Goal: Task Accomplishment & Management: Complete application form

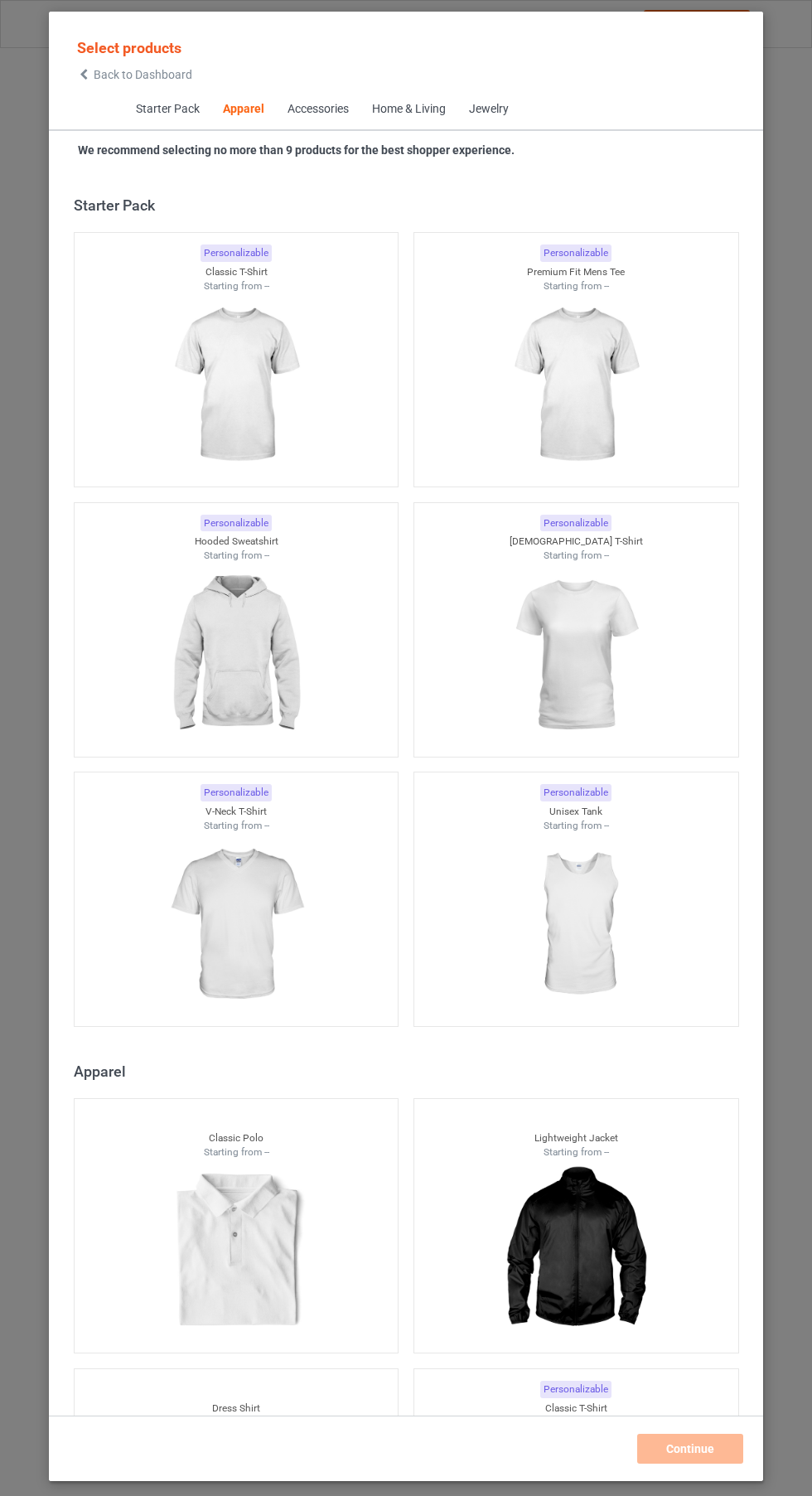
scroll to position [887, 0]
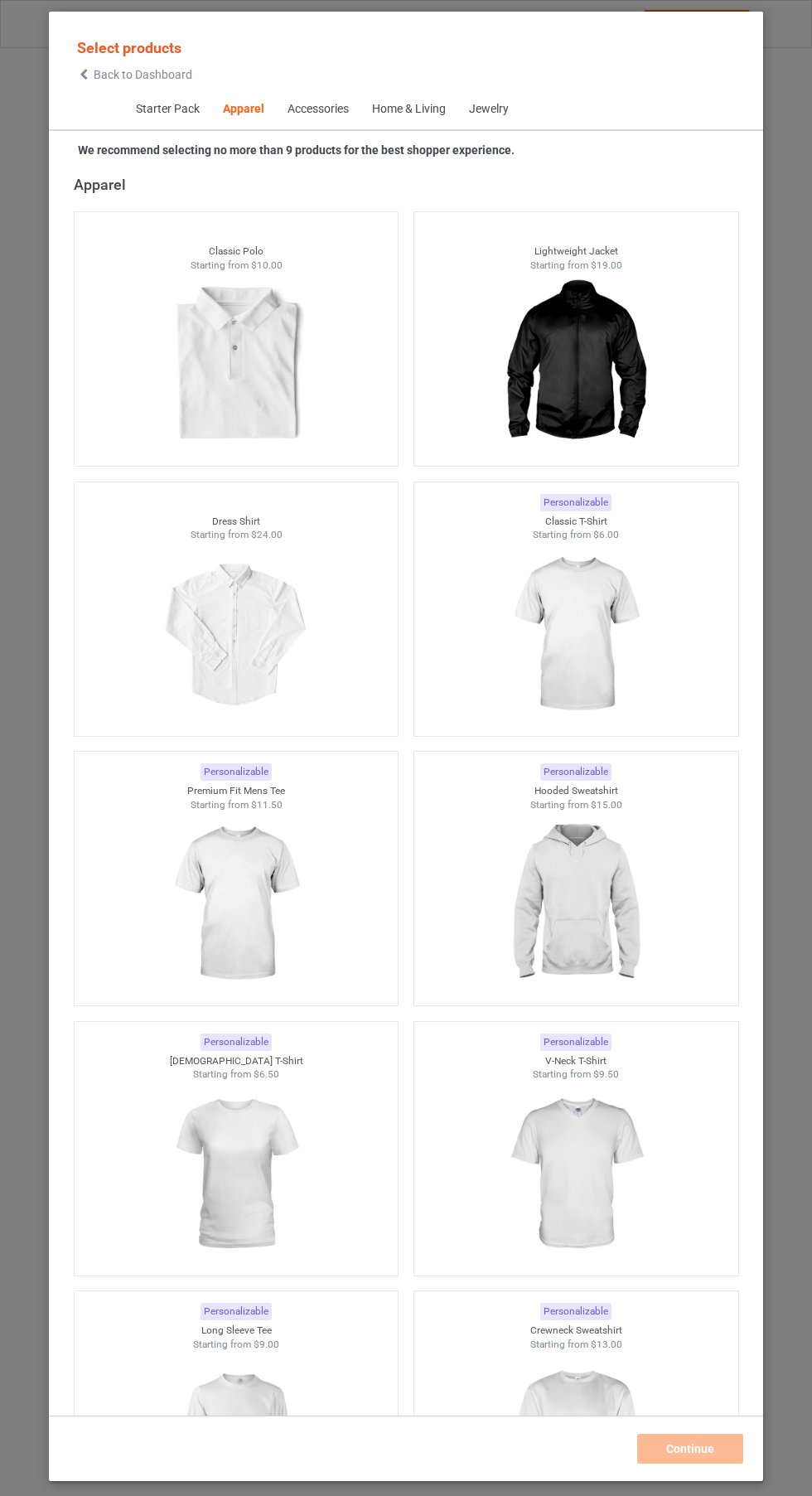
click at [595, 669] on img at bounding box center [576, 635] width 148 height 186
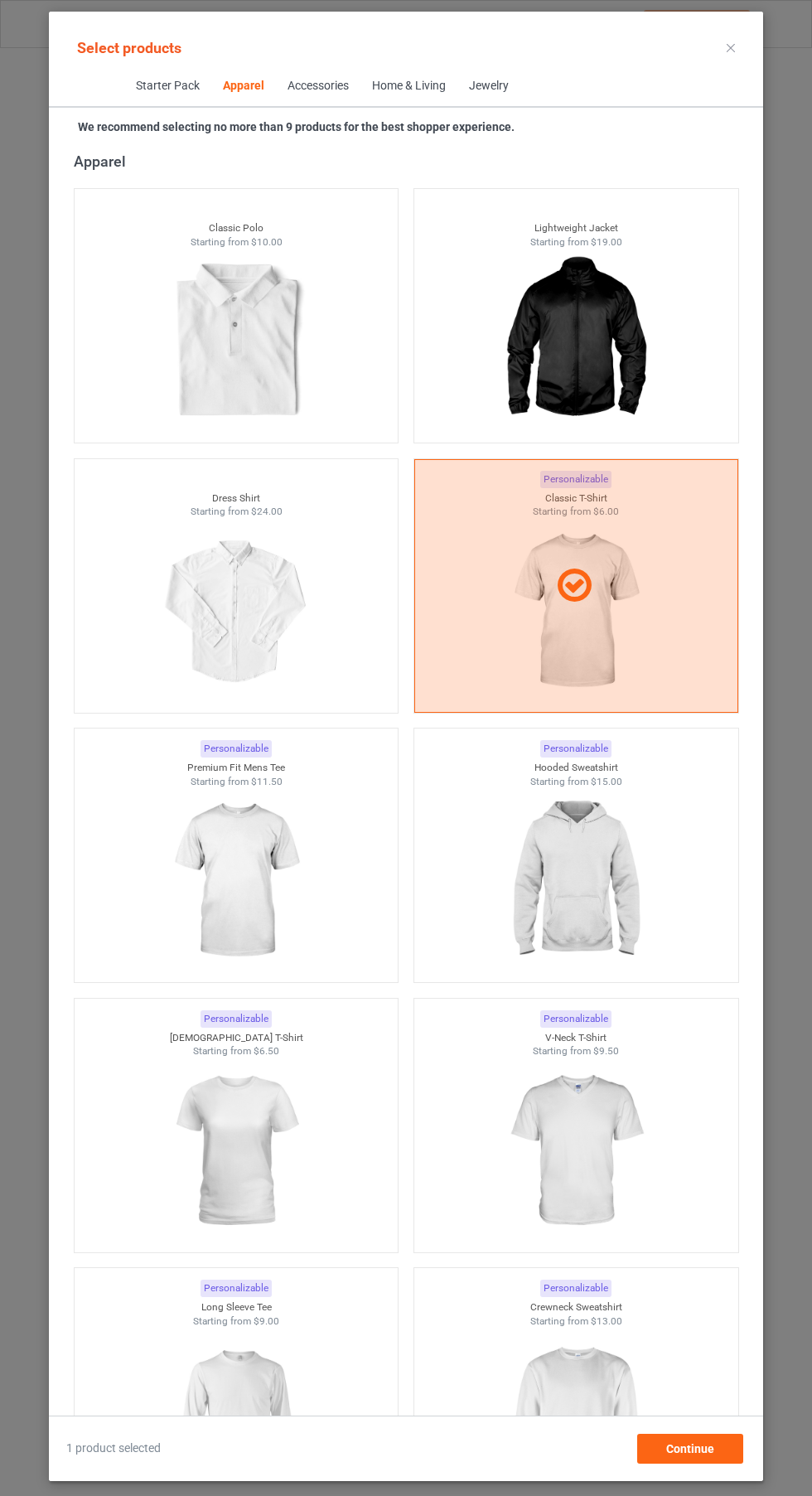
click at [279, 1176] on img at bounding box center [235, 1151] width 148 height 186
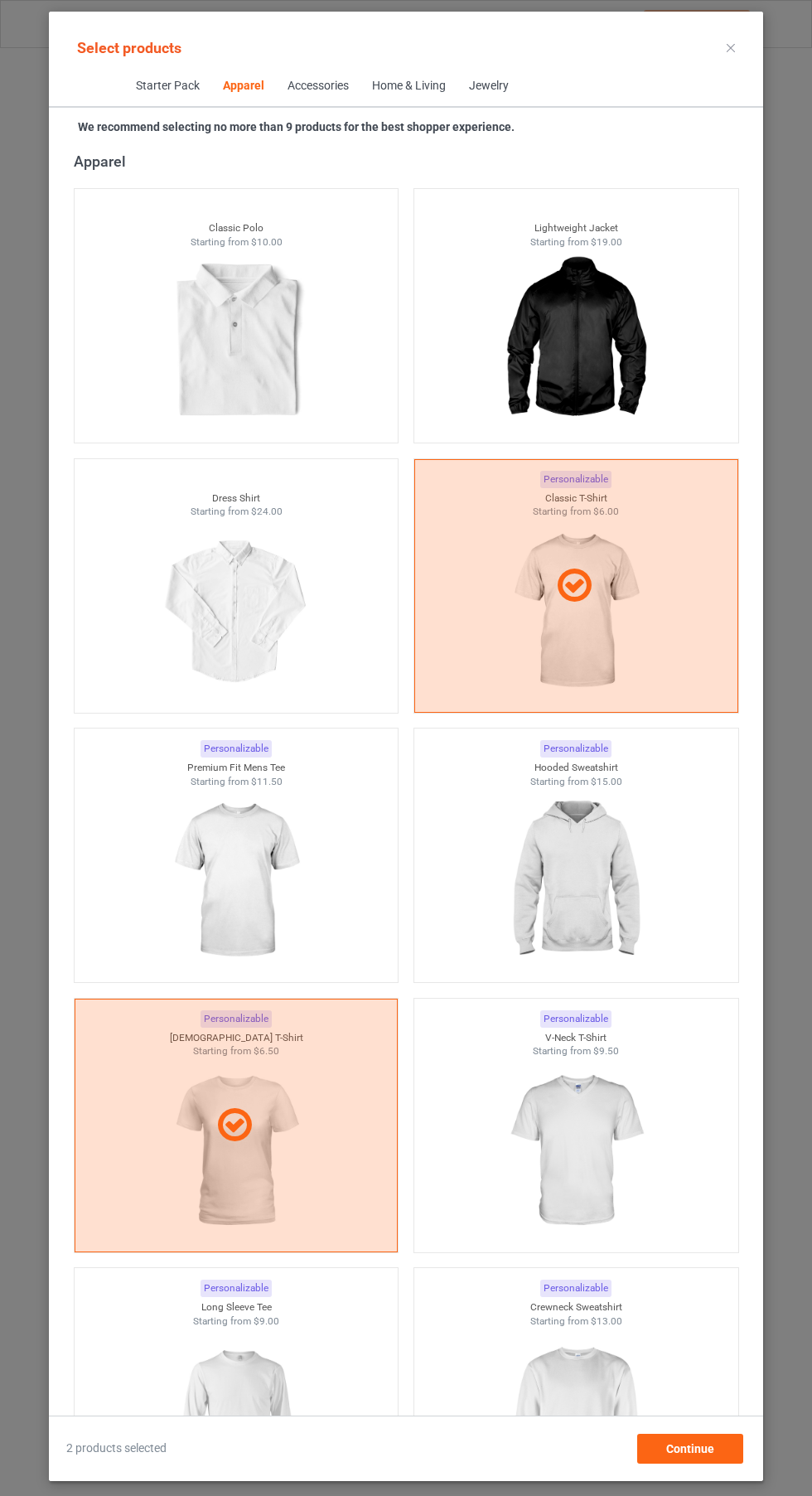
click at [615, 892] on img at bounding box center [576, 882] width 148 height 186
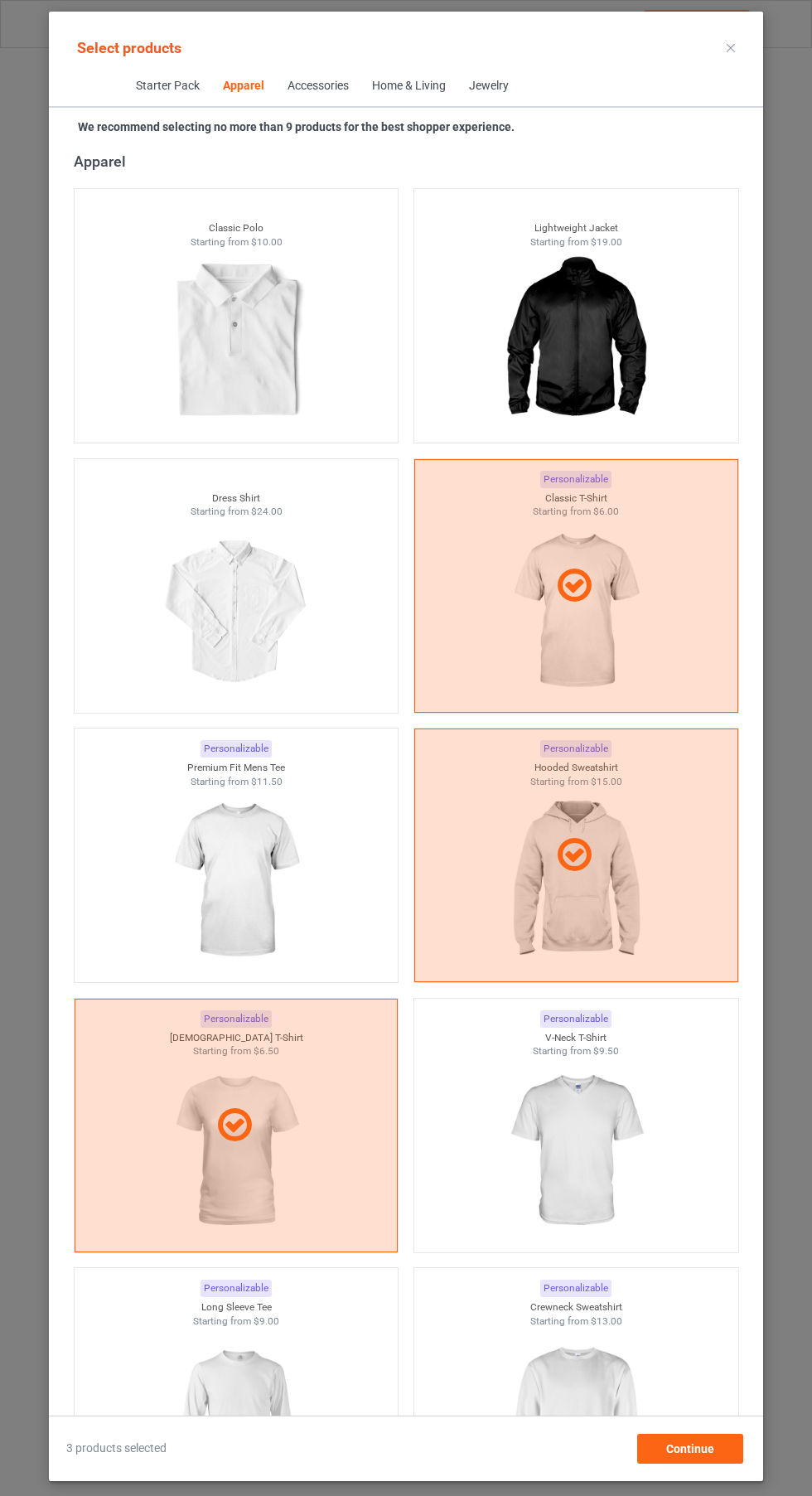
click at [595, 1417] on img at bounding box center [576, 1421] width 148 height 186
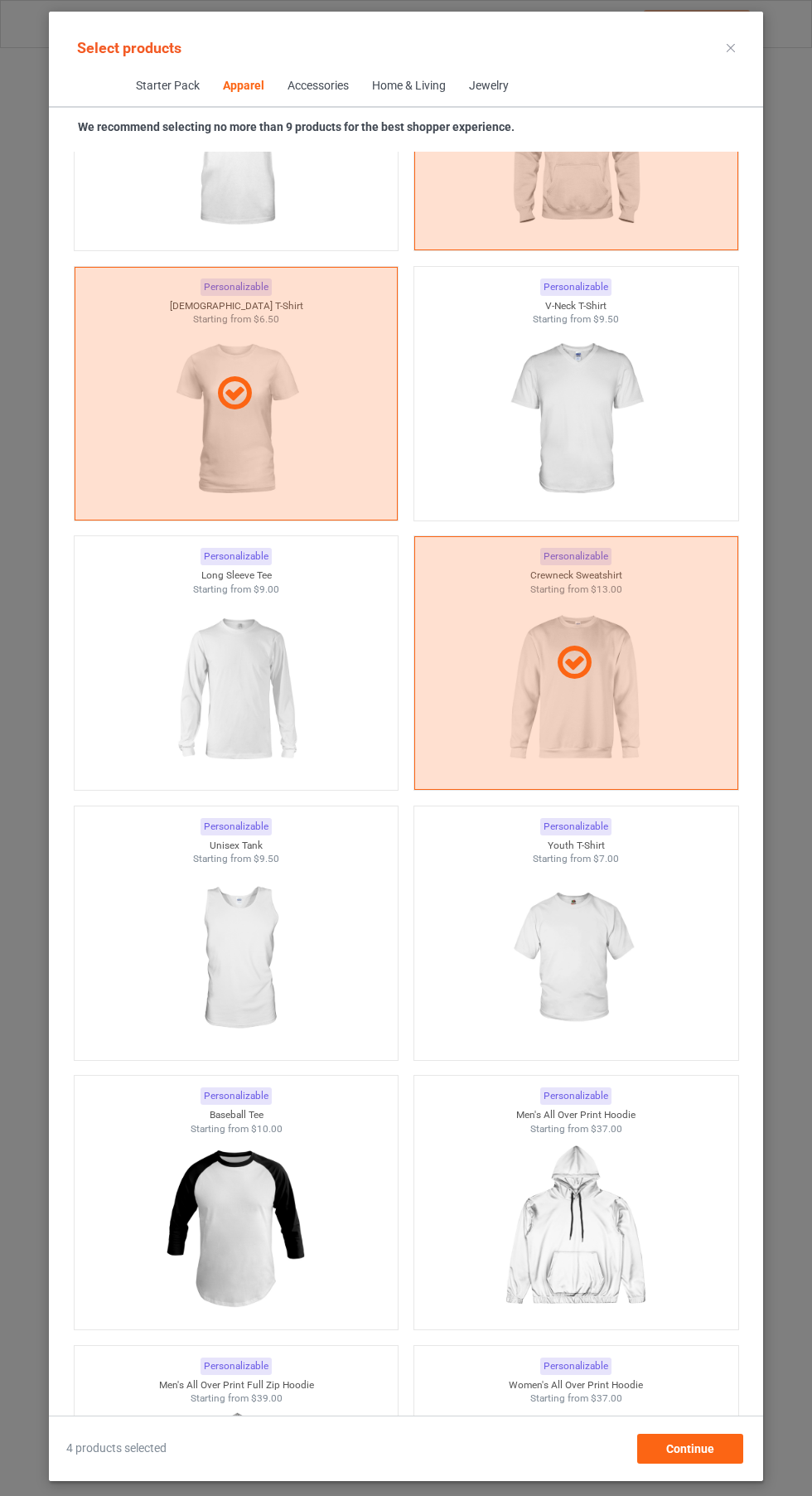
scroll to position [1755, 0]
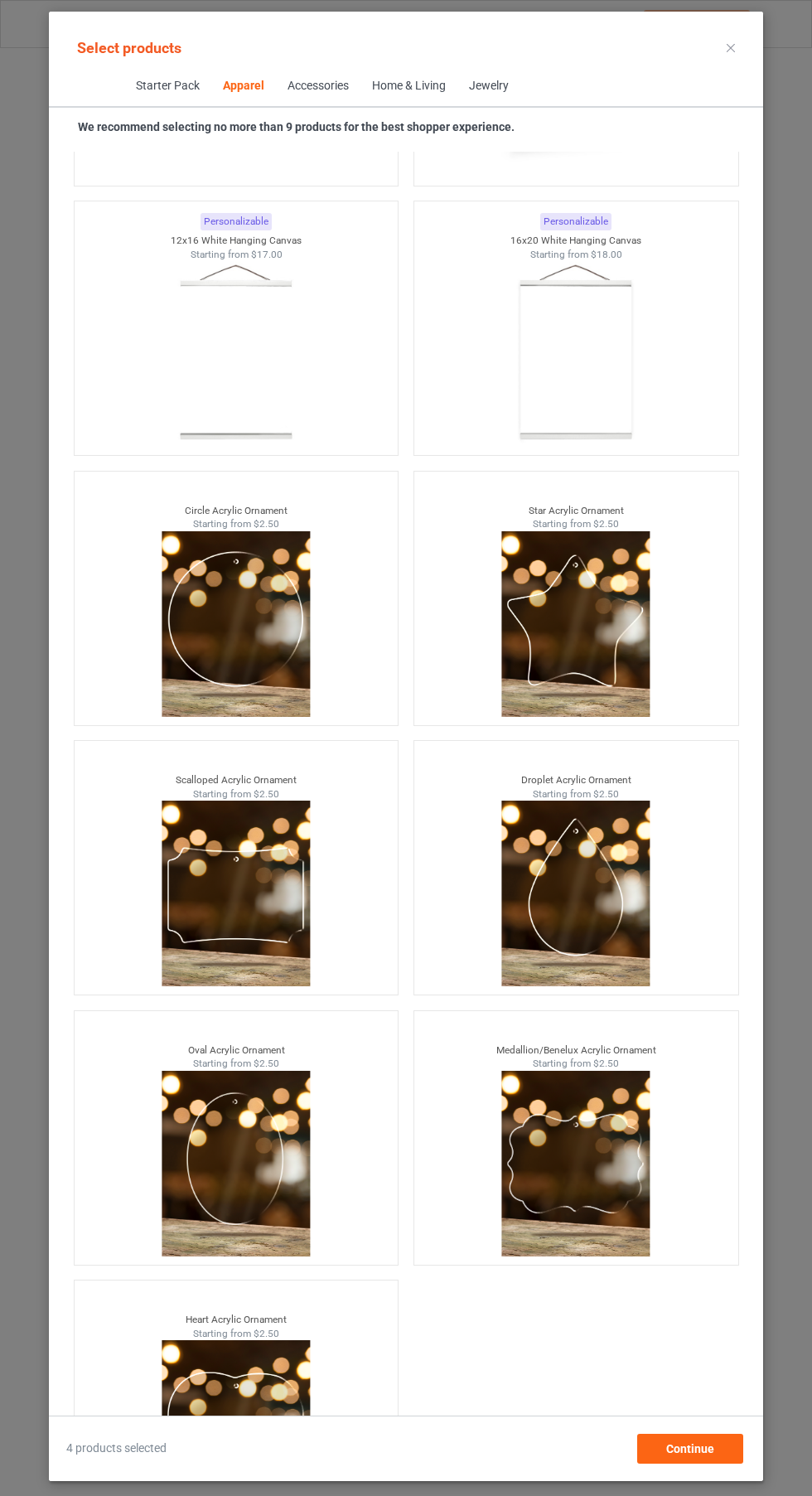
scroll to position [123, 0]
click at [724, 1447] on div "Continue" at bounding box center [690, 1448] width 106 height 30
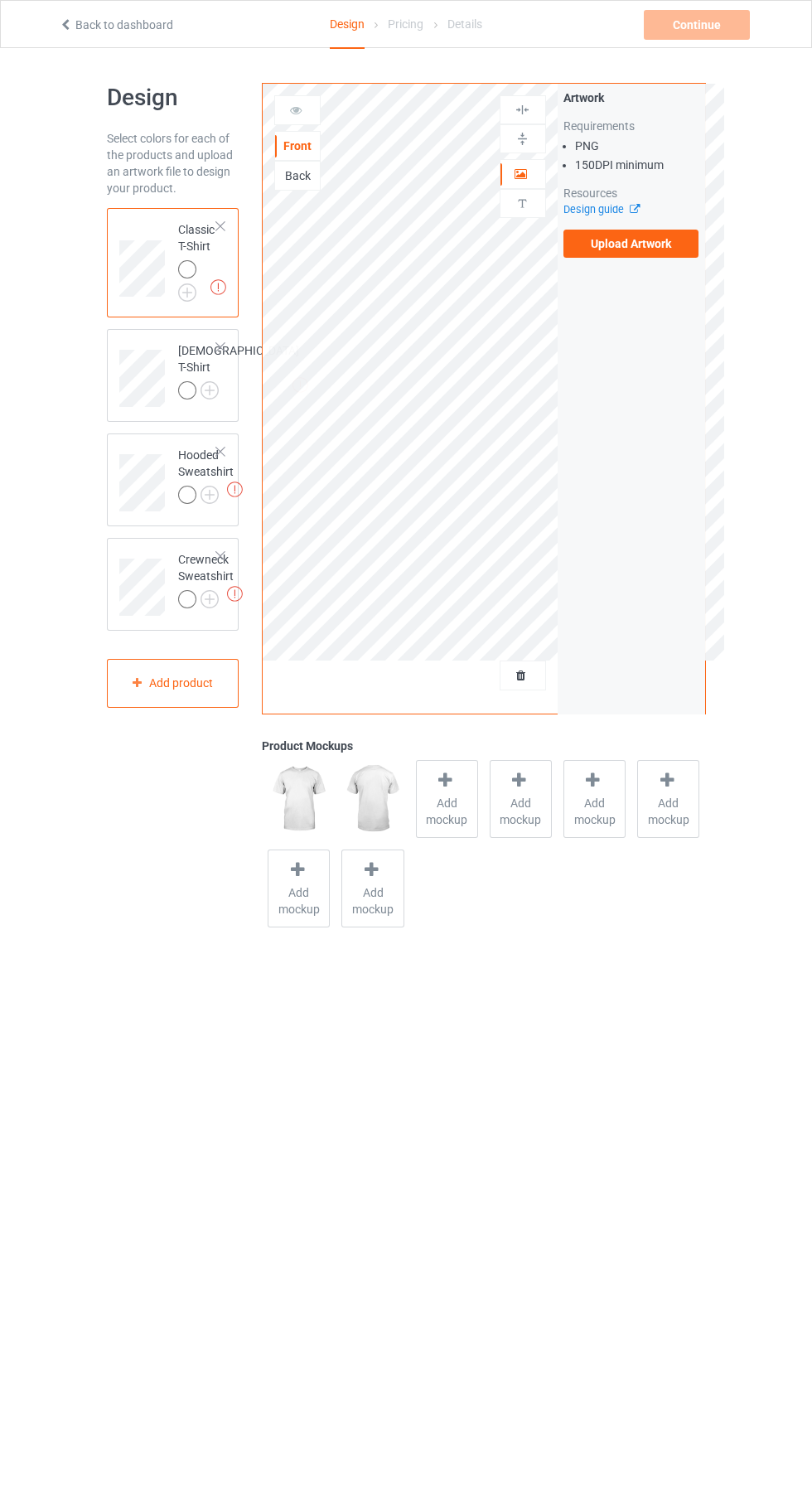
click at [0, 0] on img at bounding box center [0, 0] width 0 height 0
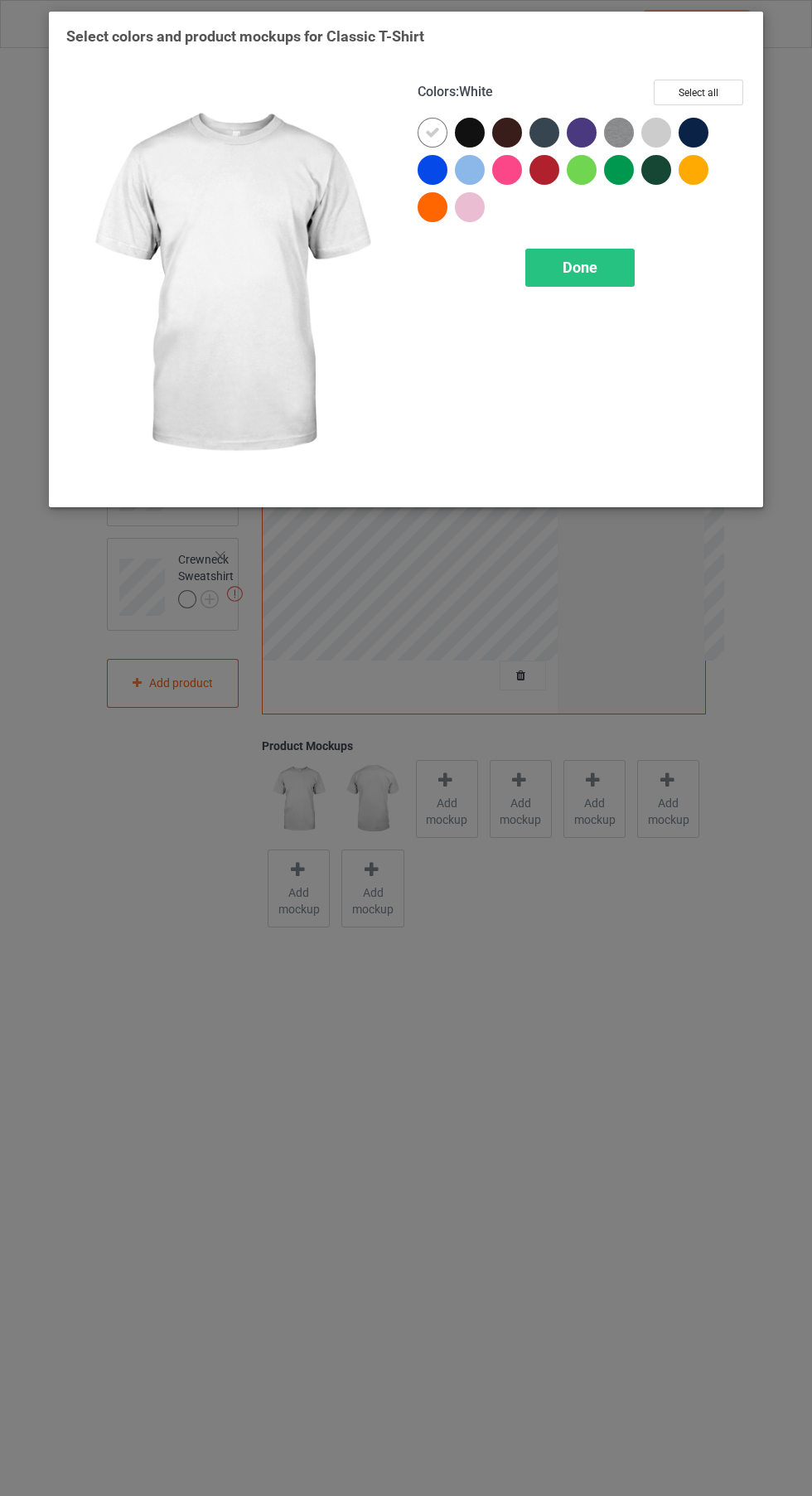
click at [661, 131] on div at bounding box center [656, 132] width 30 height 30
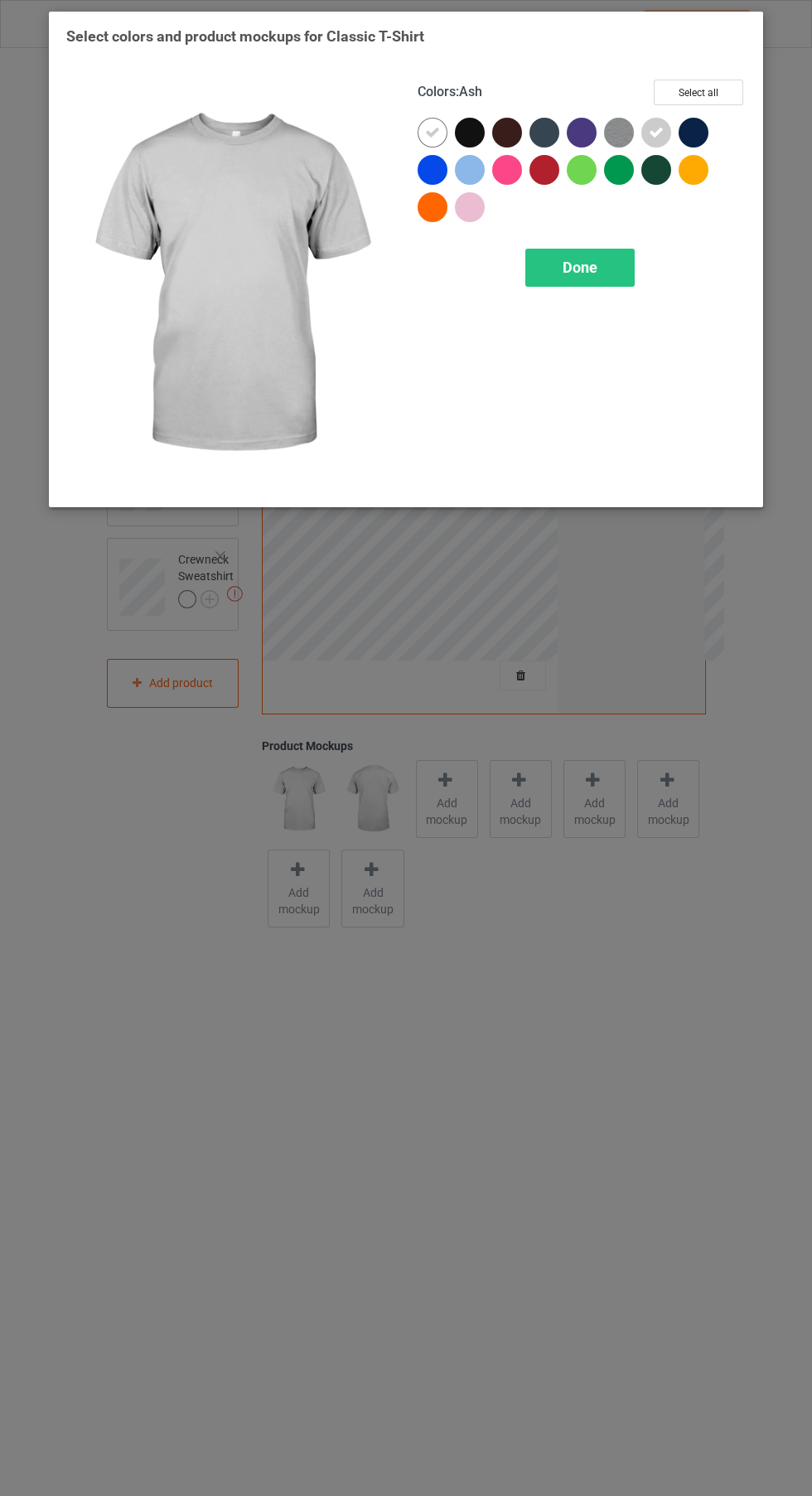
click at [620, 141] on img at bounding box center [619, 132] width 30 height 30
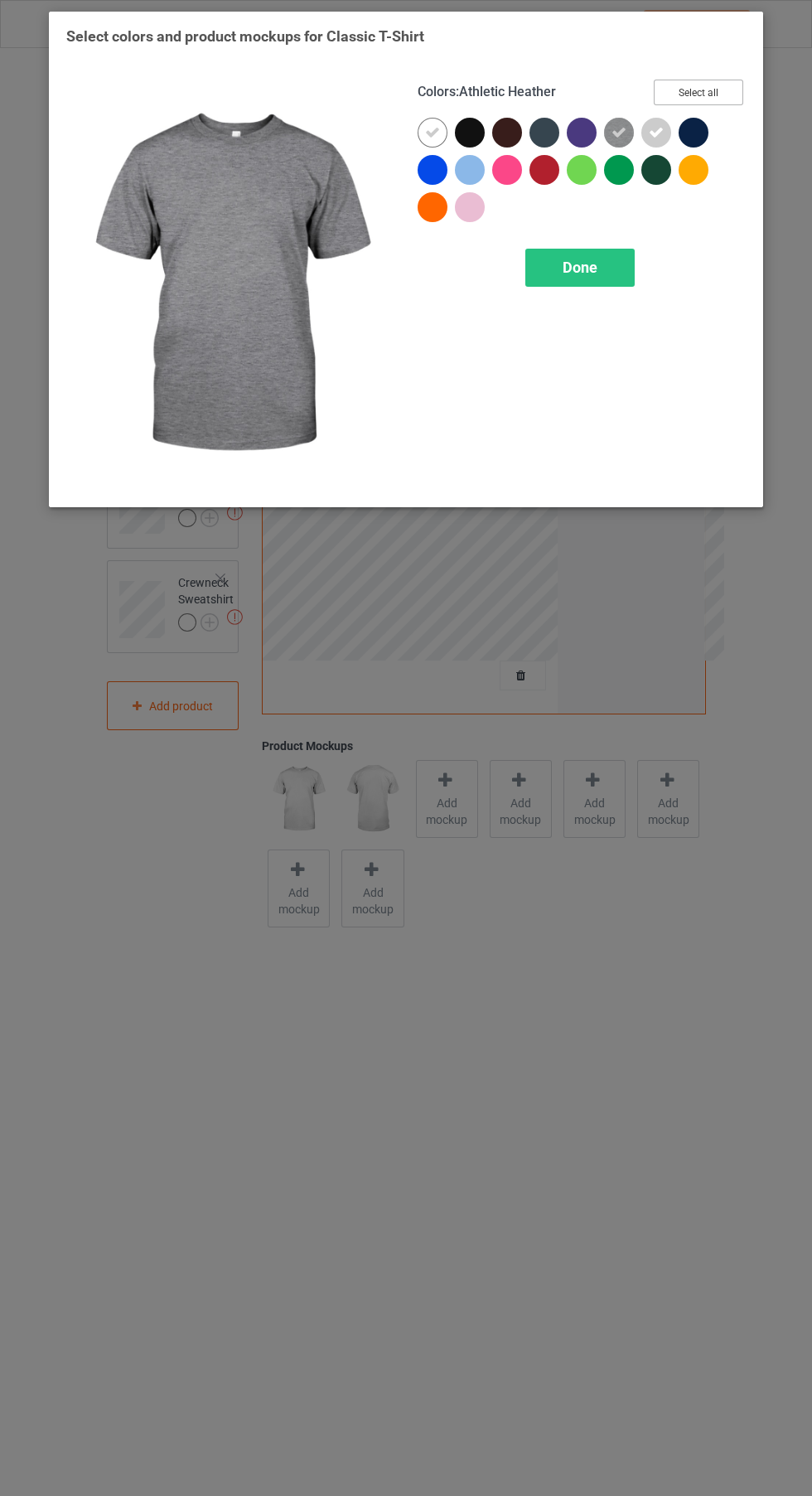
click at [720, 86] on button "Select all" at bounding box center [698, 92] width 89 height 25
click at [544, 169] on icon at bounding box center [544, 170] width 15 height 15
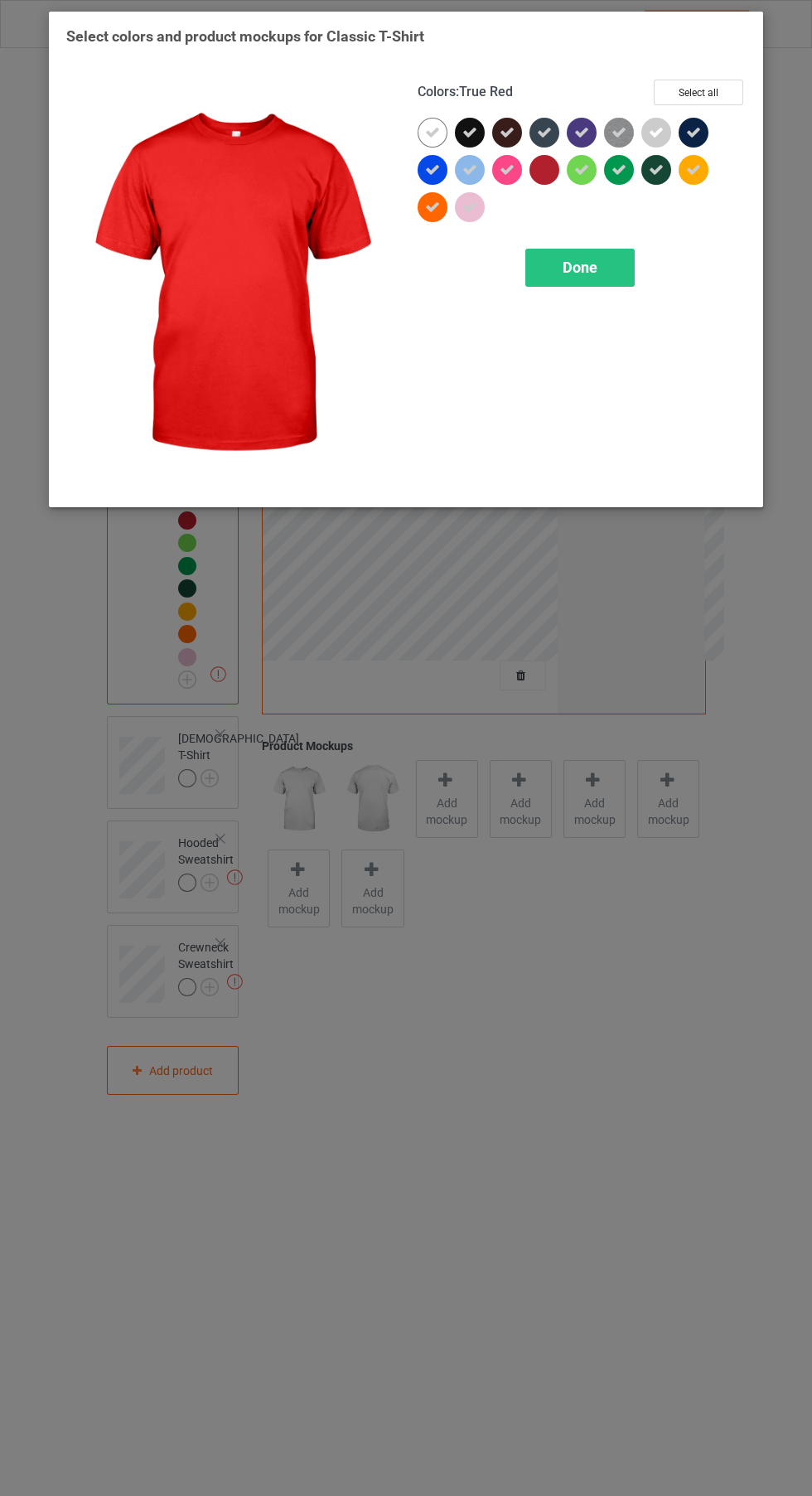
click at [437, 212] on icon at bounding box center [432, 207] width 15 height 15
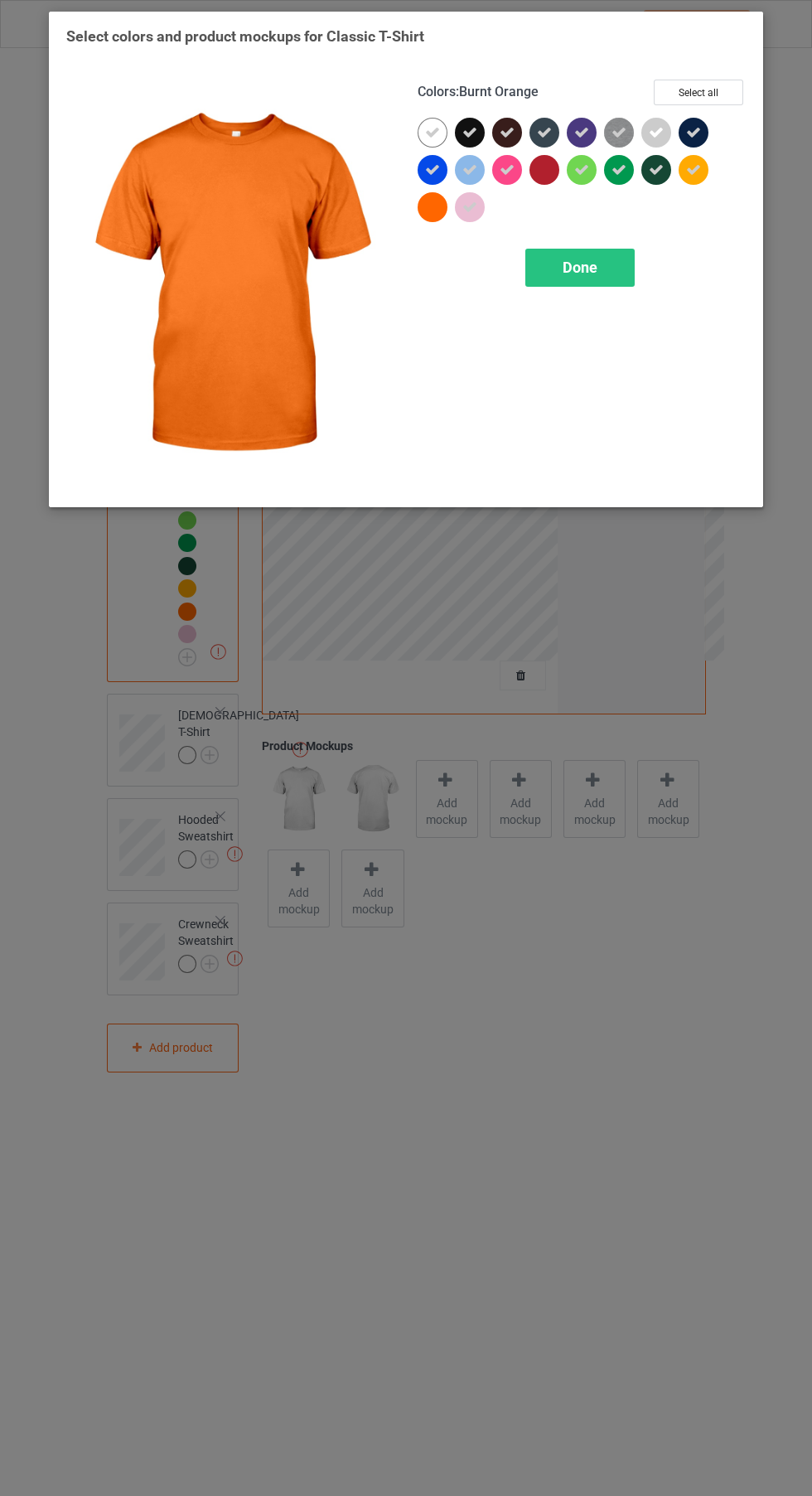
click at [690, 166] on icon at bounding box center [694, 170] width 15 height 15
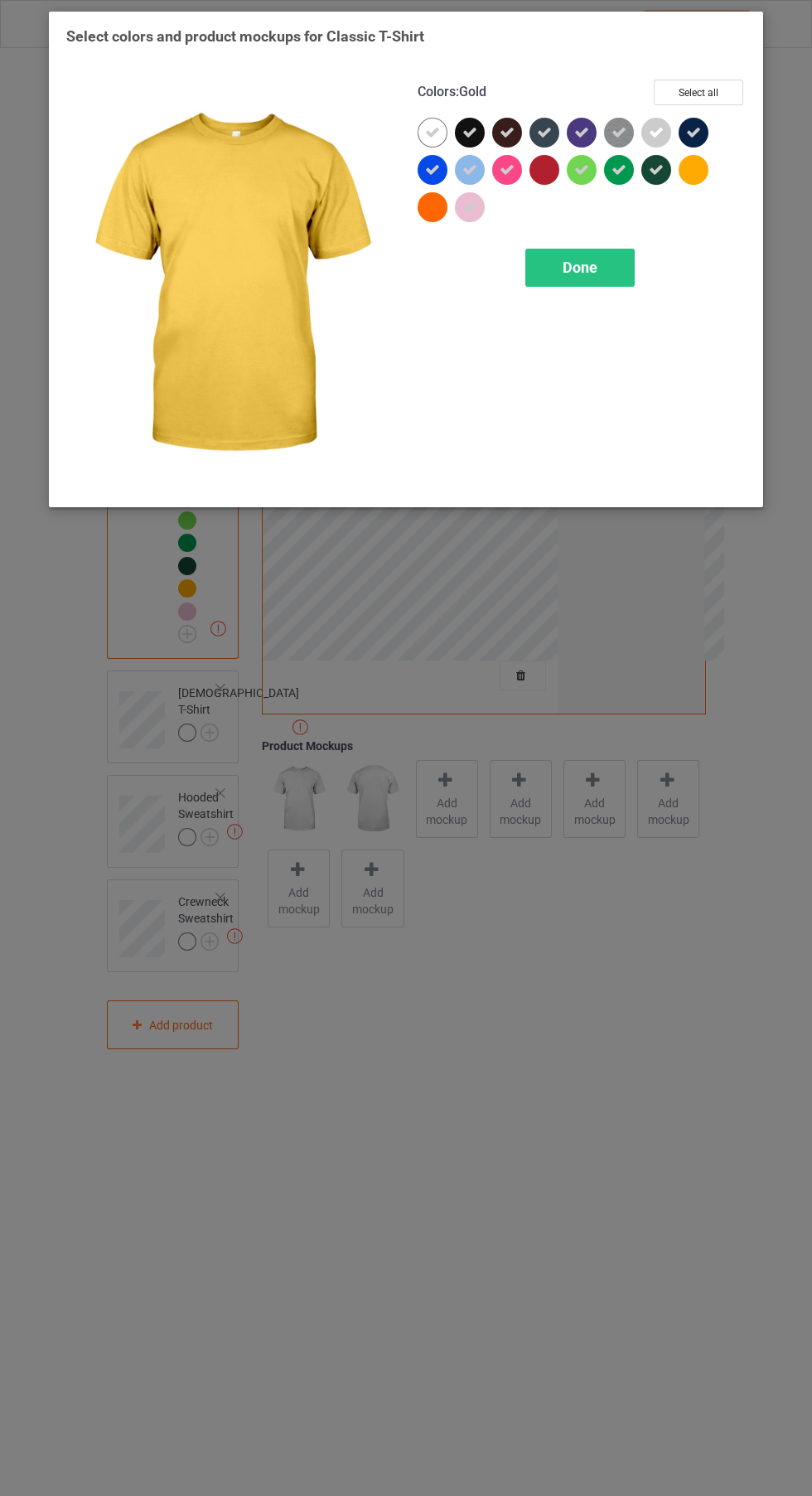
click at [470, 207] on icon at bounding box center [470, 207] width 15 height 15
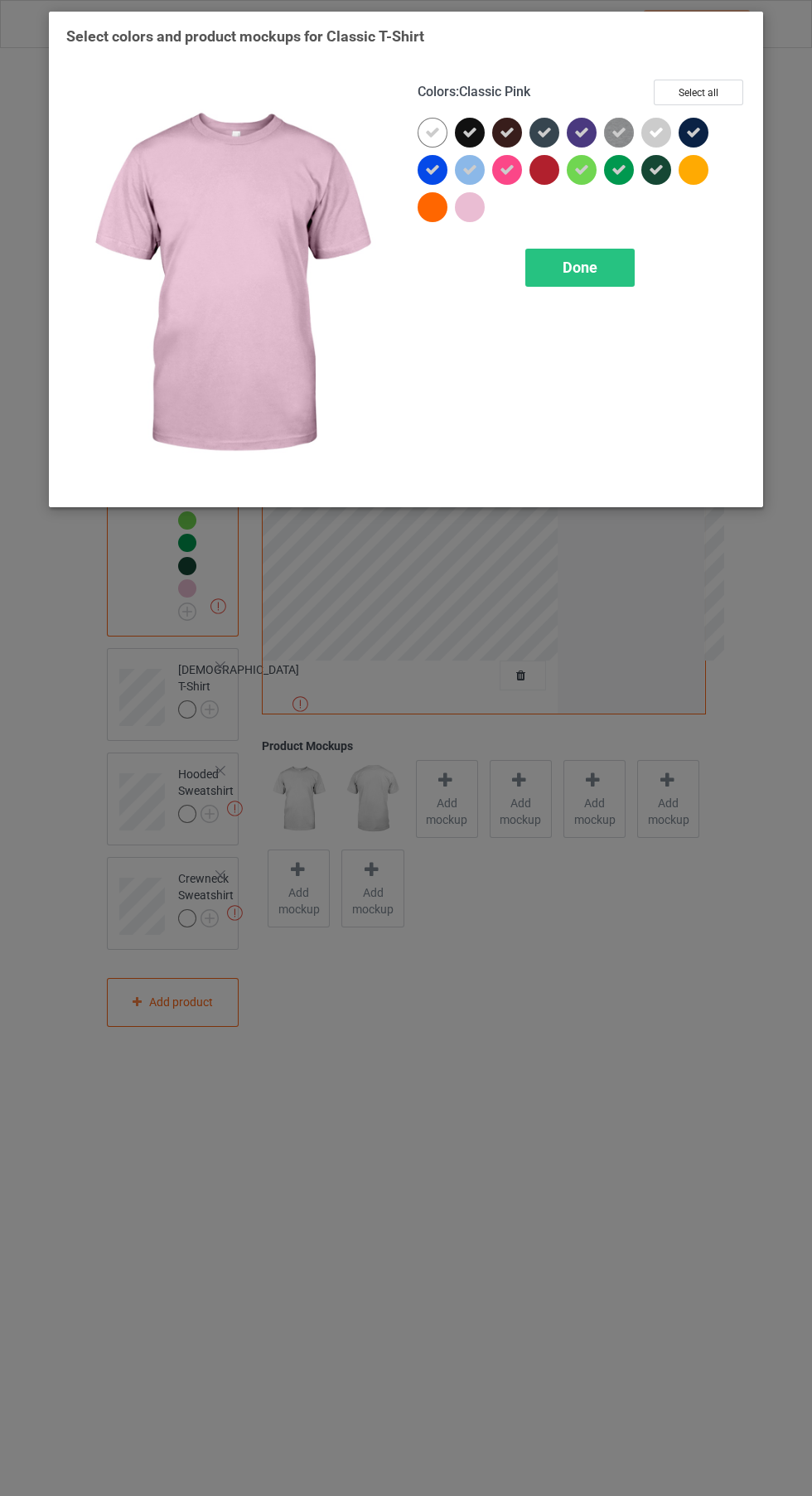
click at [467, 166] on icon at bounding box center [470, 170] width 15 height 15
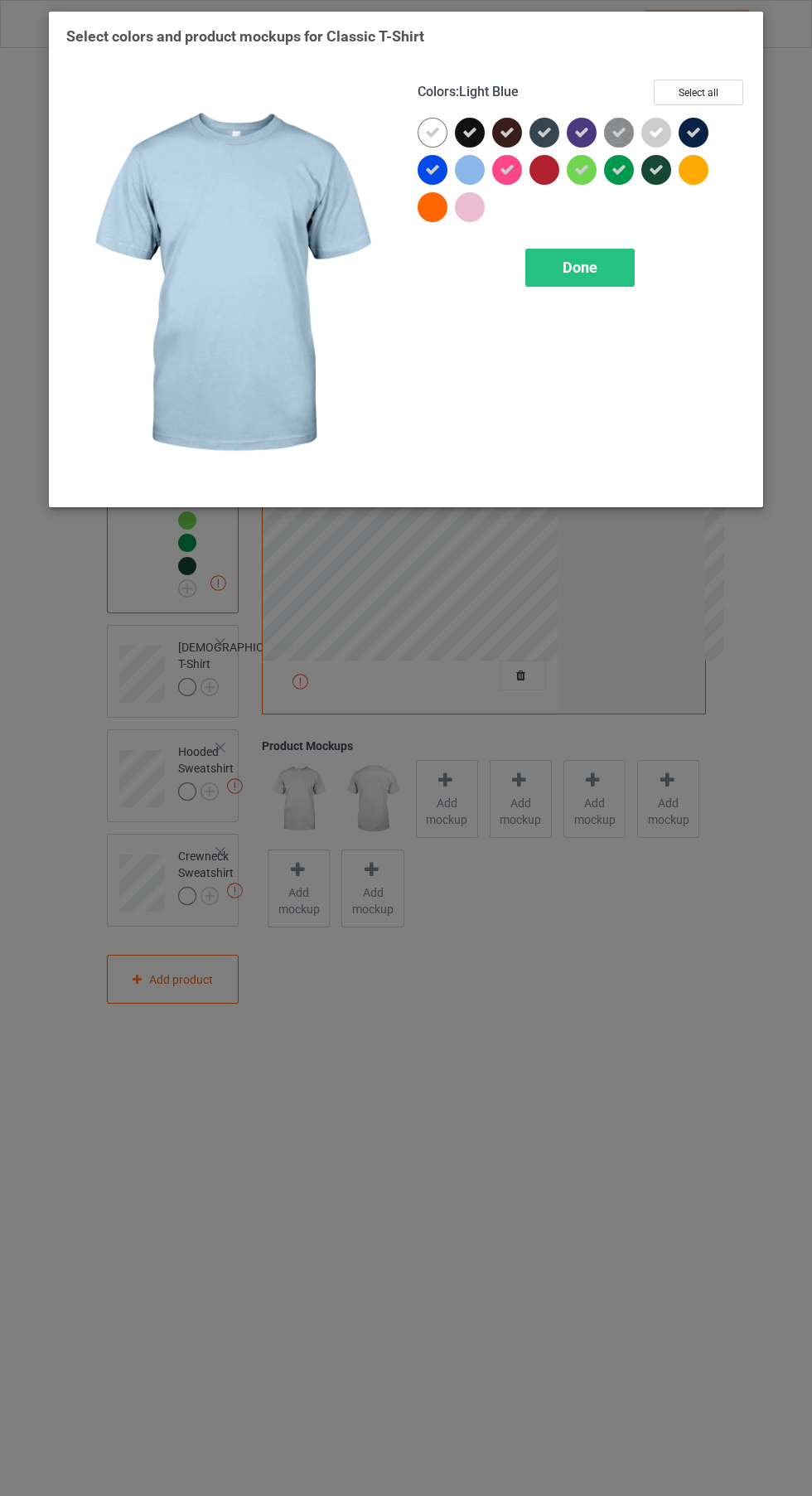
click at [621, 269] on div "Done" at bounding box center [579, 268] width 109 height 38
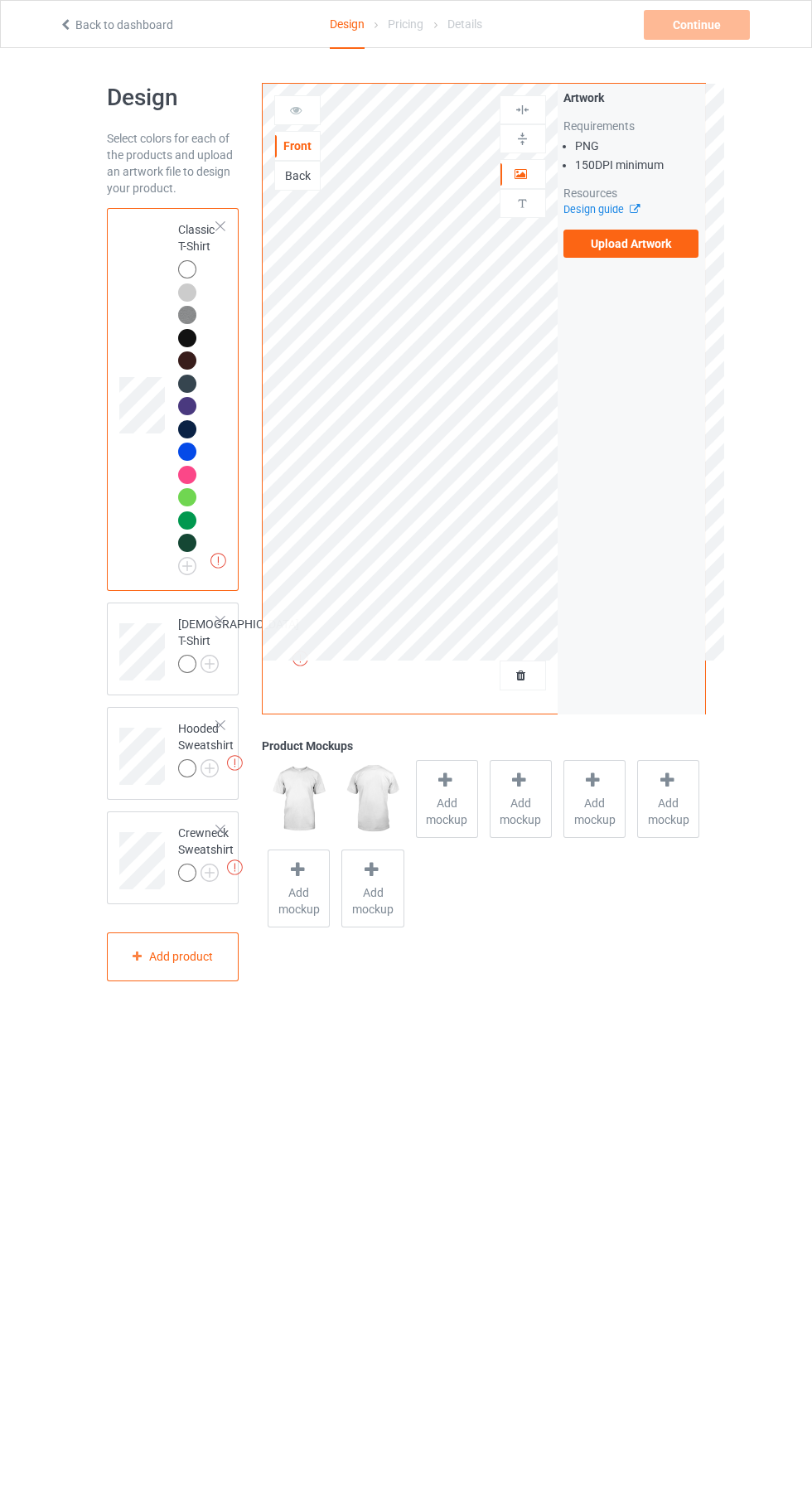
click at [0, 0] on img at bounding box center [0, 0] width 0 height 0
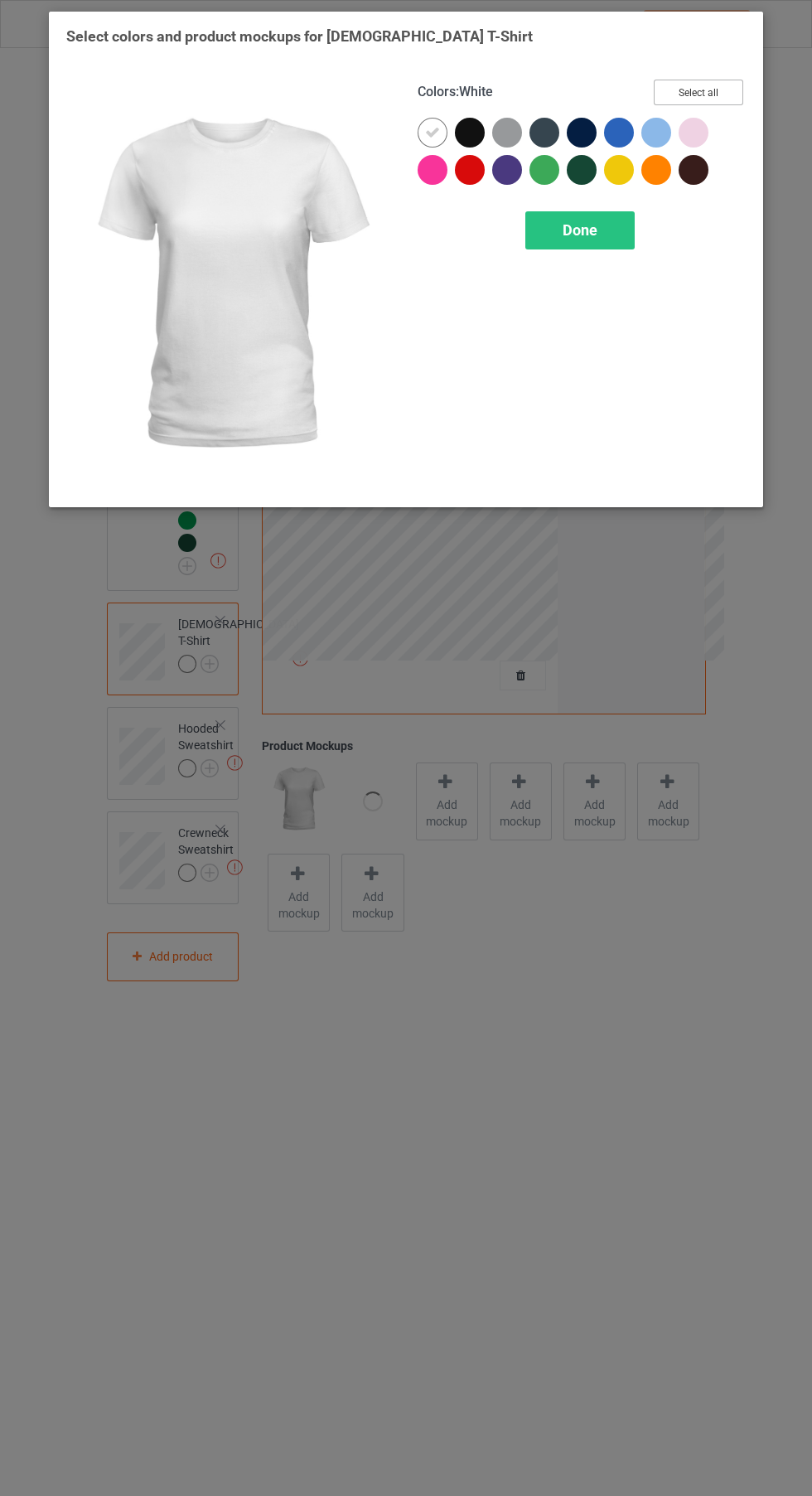
click at [718, 87] on button "Select all" at bounding box center [698, 92] width 89 height 25
click at [619, 169] on icon at bounding box center [619, 170] width 15 height 15
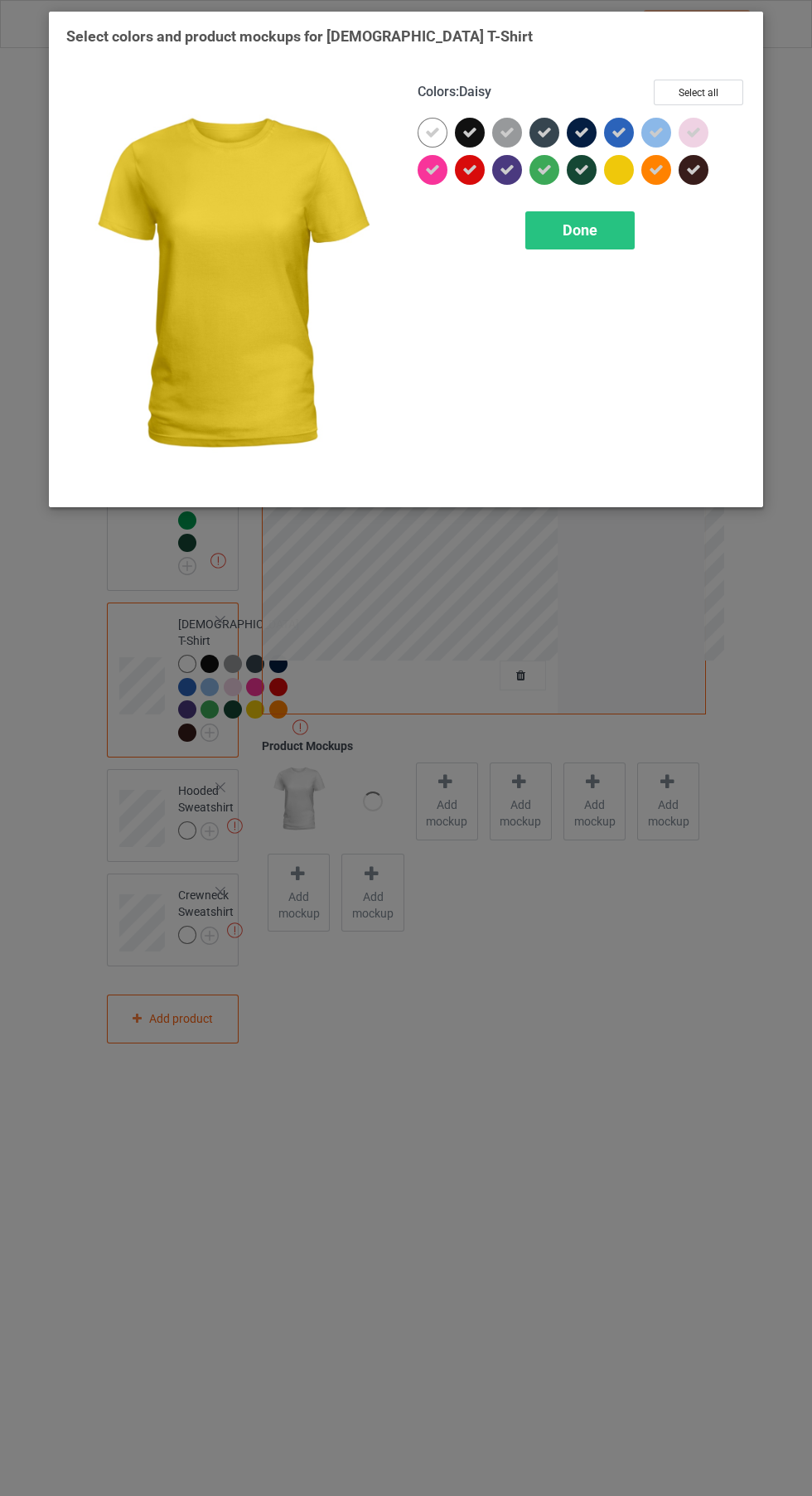
click at [614, 180] on div at bounding box center [619, 170] width 30 height 30
click at [620, 168] on icon at bounding box center [619, 170] width 15 height 15
click at [656, 169] on icon at bounding box center [656, 170] width 15 height 15
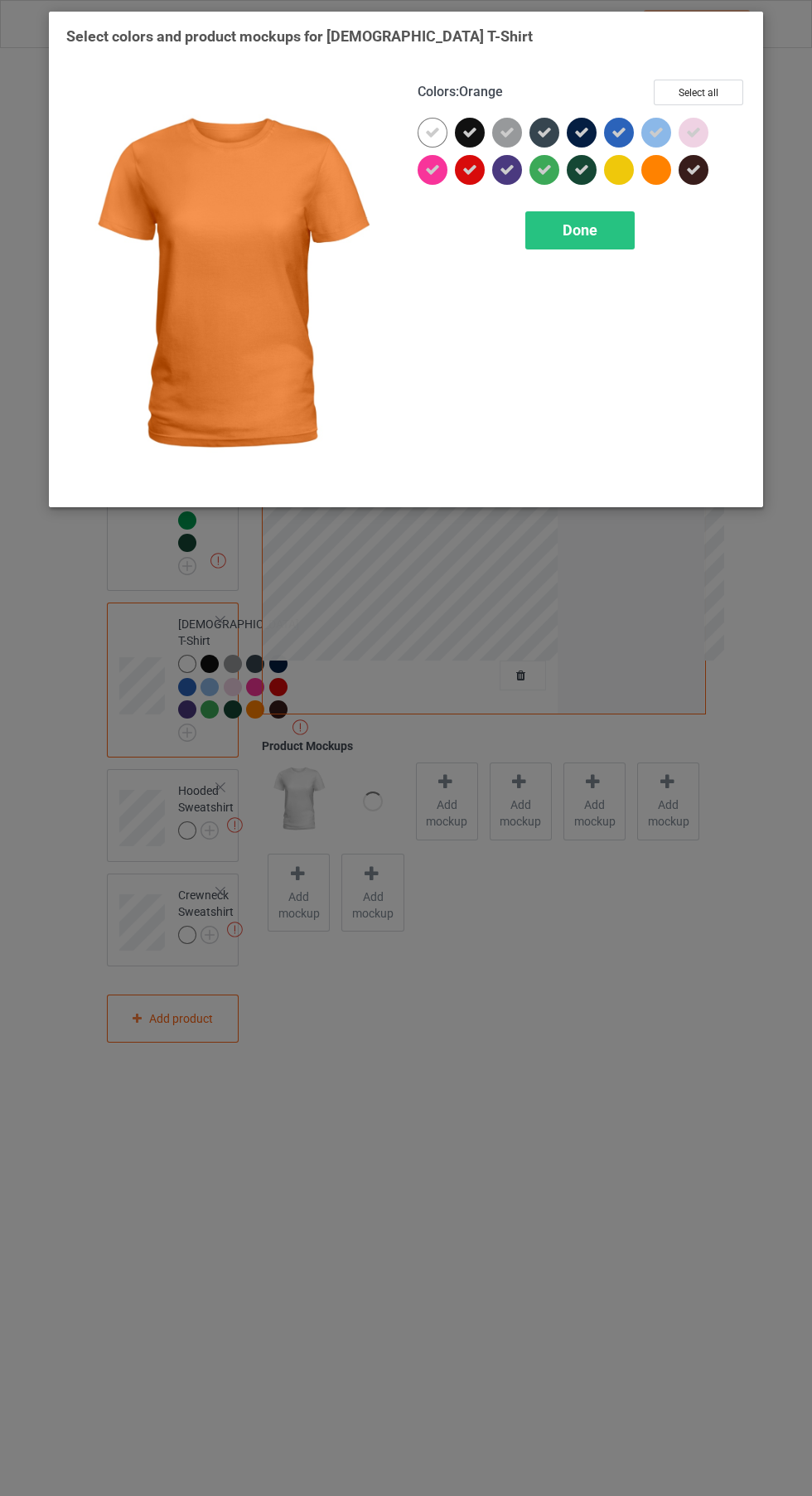
click at [696, 132] on icon at bounding box center [694, 133] width 15 height 15
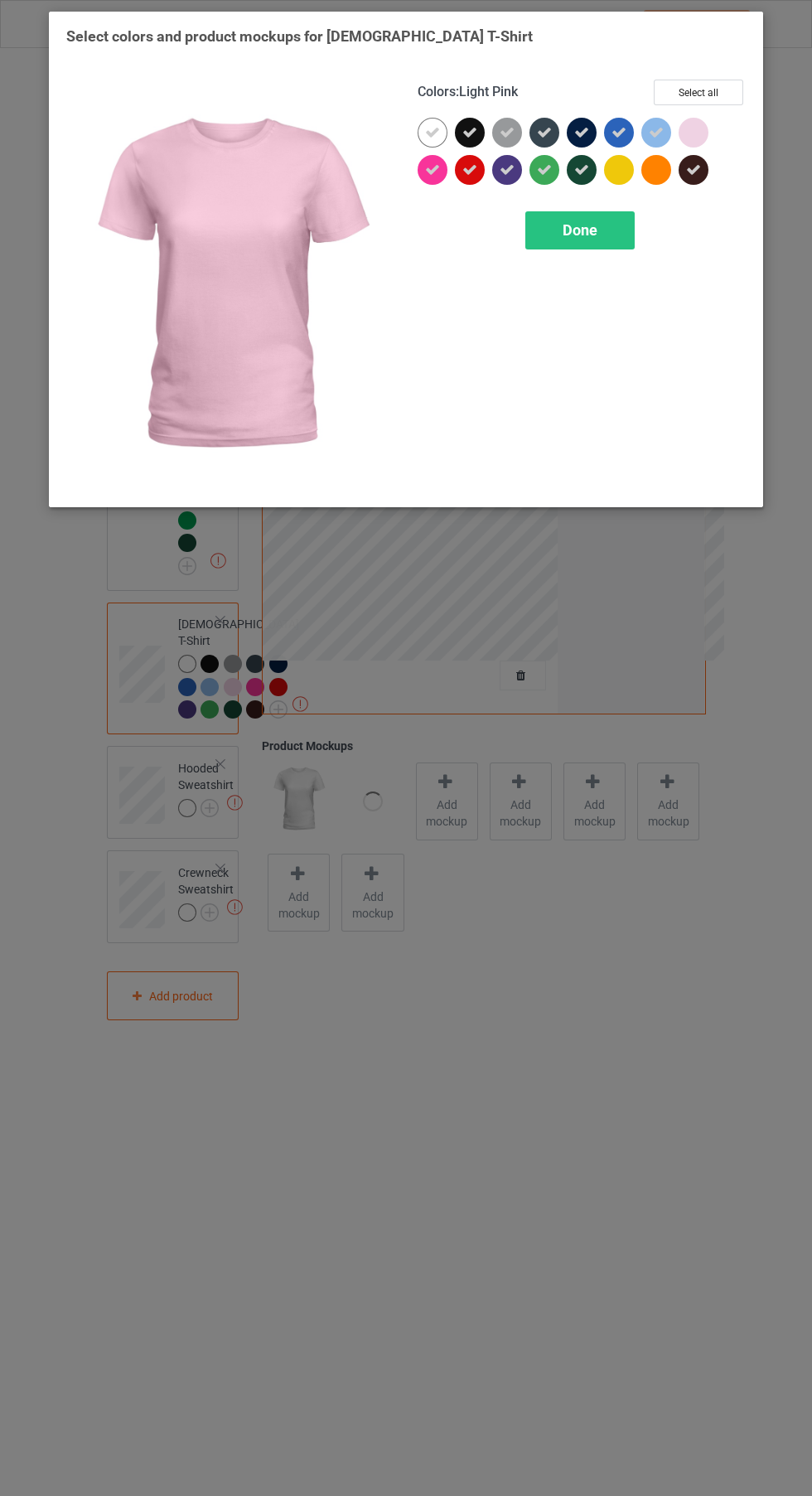
click at [432, 169] on icon at bounding box center [432, 170] width 15 height 15
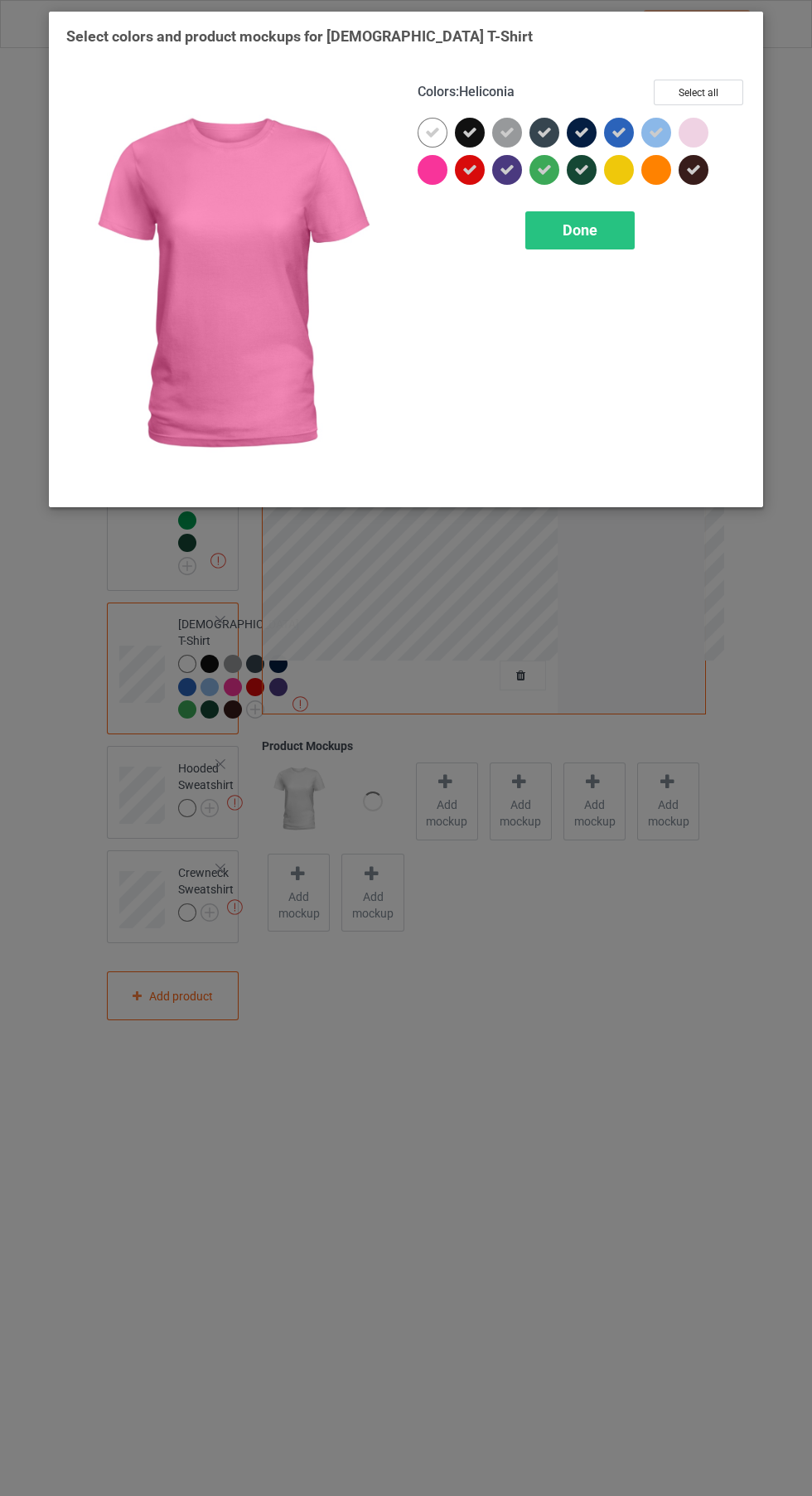
click at [438, 189] on div at bounding box center [436, 173] width 37 height 37
click at [607, 242] on div "Done" at bounding box center [579, 230] width 109 height 38
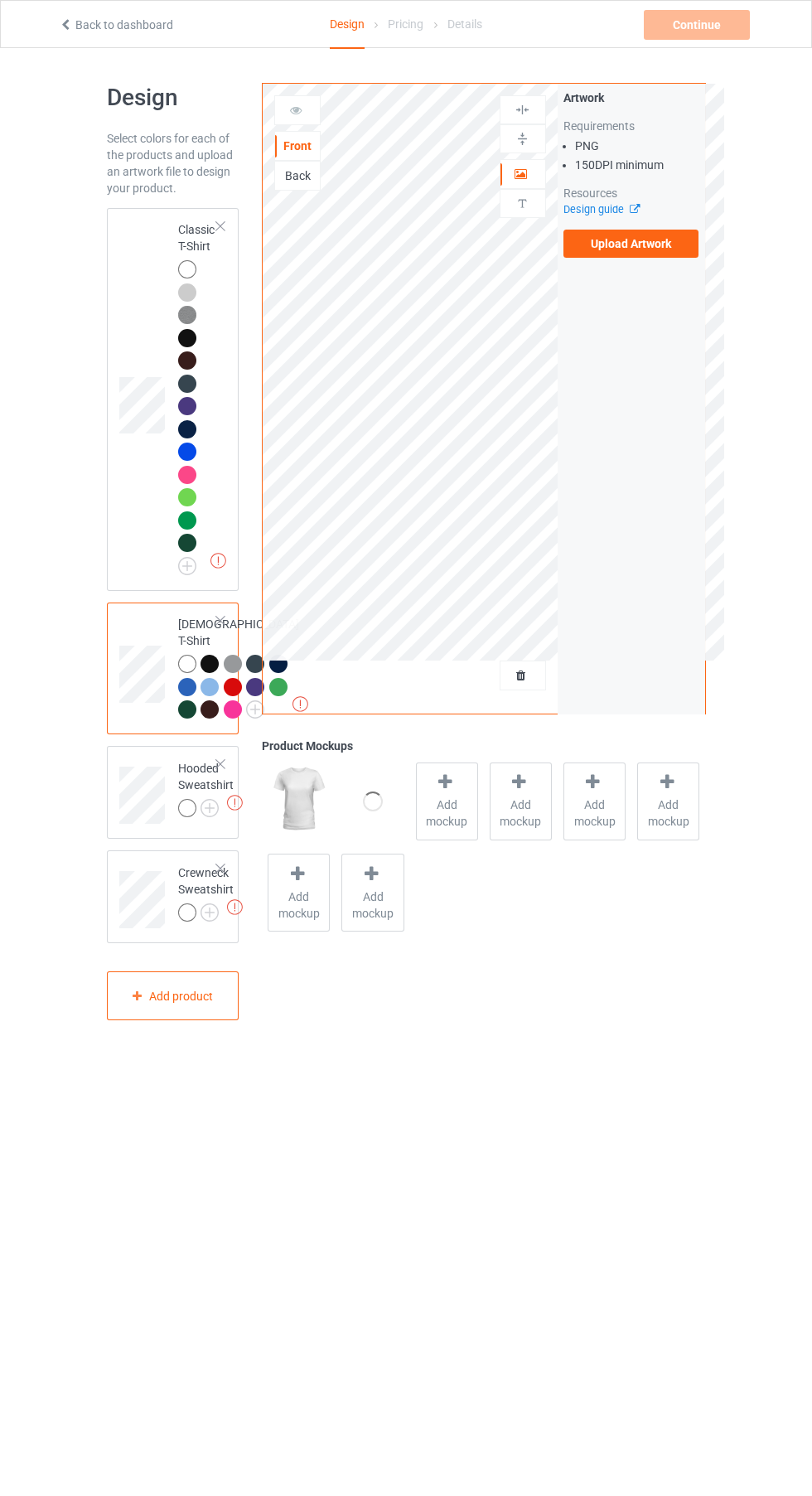
click at [0, 0] on img at bounding box center [0, 0] width 0 height 0
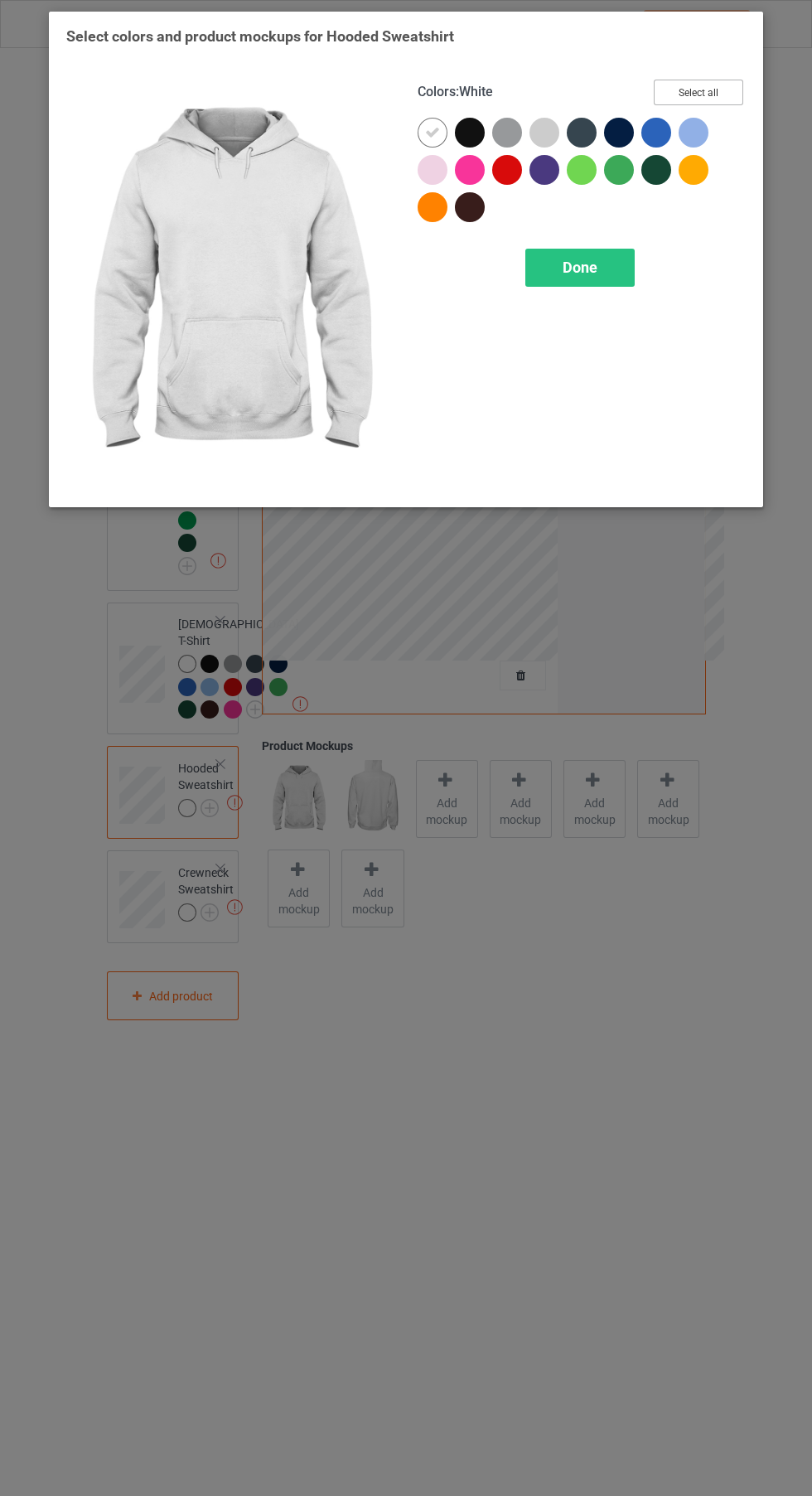
click at [736, 86] on button "Select all" at bounding box center [698, 92] width 89 height 25
click at [694, 169] on icon at bounding box center [694, 170] width 15 height 15
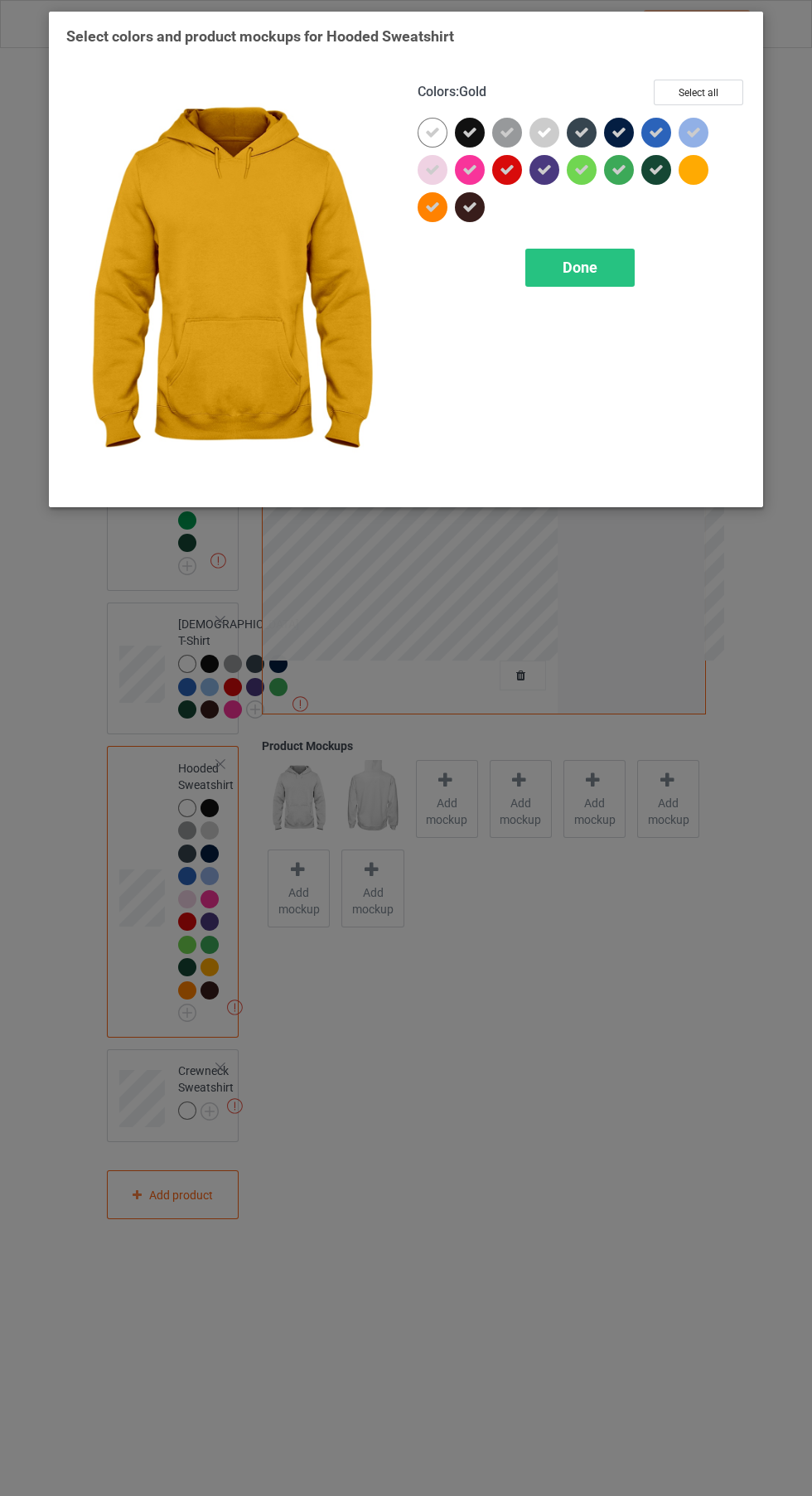
click at [582, 169] on icon at bounding box center [582, 170] width 15 height 15
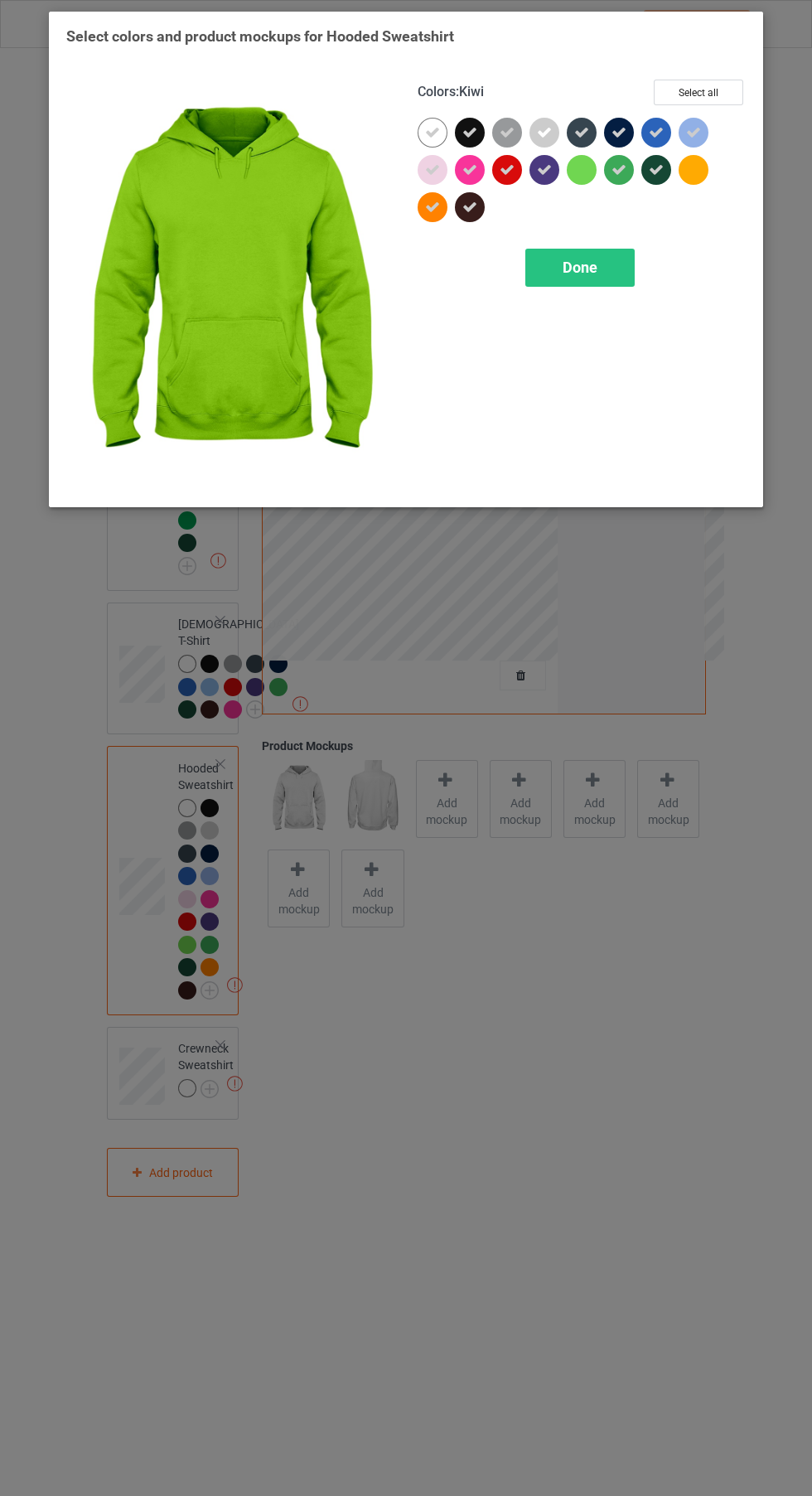
click at [432, 169] on icon at bounding box center [432, 170] width 15 height 15
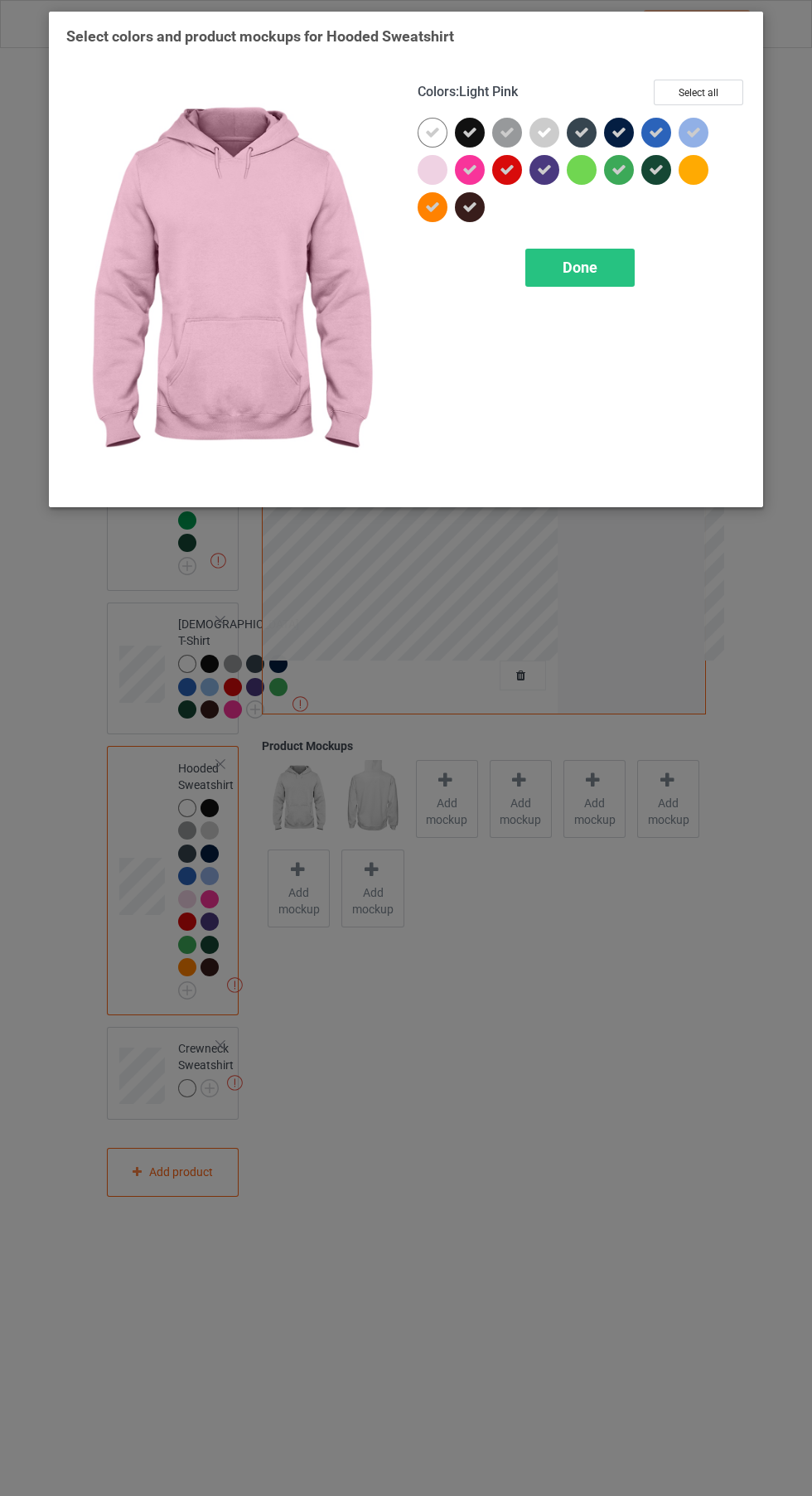
click at [598, 281] on div "Done" at bounding box center [579, 268] width 109 height 38
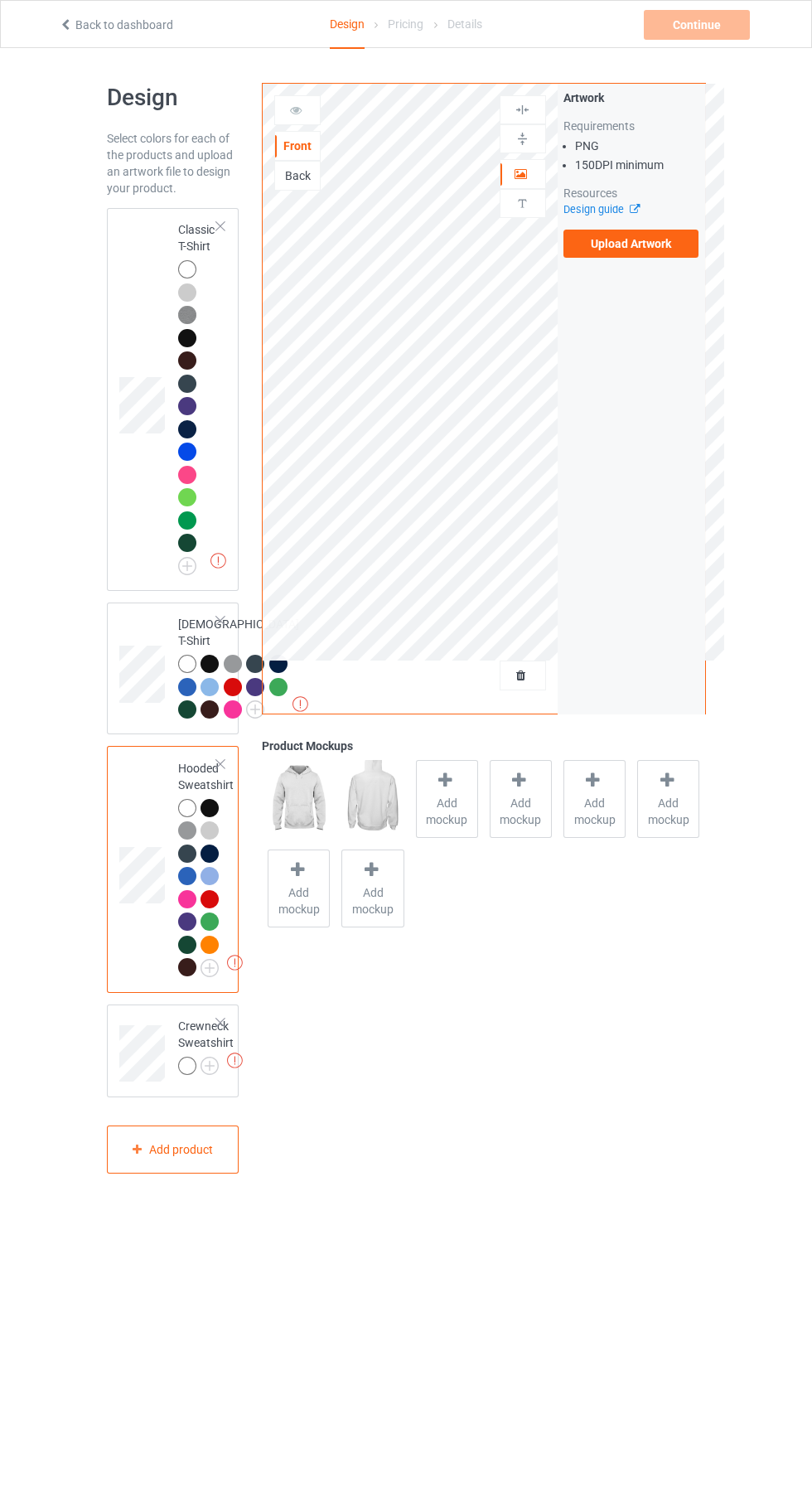
click at [0, 0] on img at bounding box center [0, 0] width 0 height 0
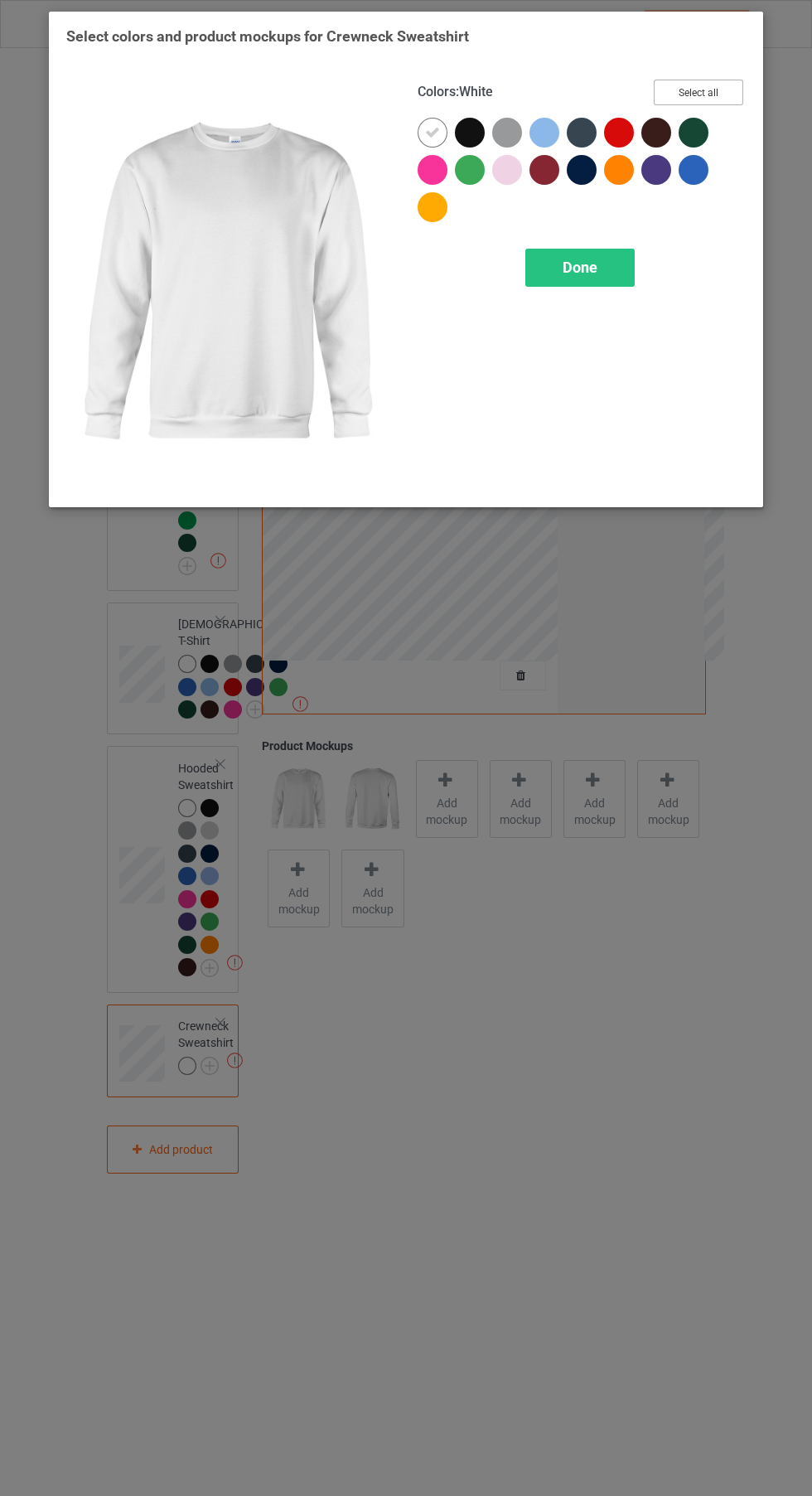
click at [706, 97] on button "Select all" at bounding box center [698, 92] width 89 height 25
click at [621, 189] on div at bounding box center [623, 173] width 37 height 37
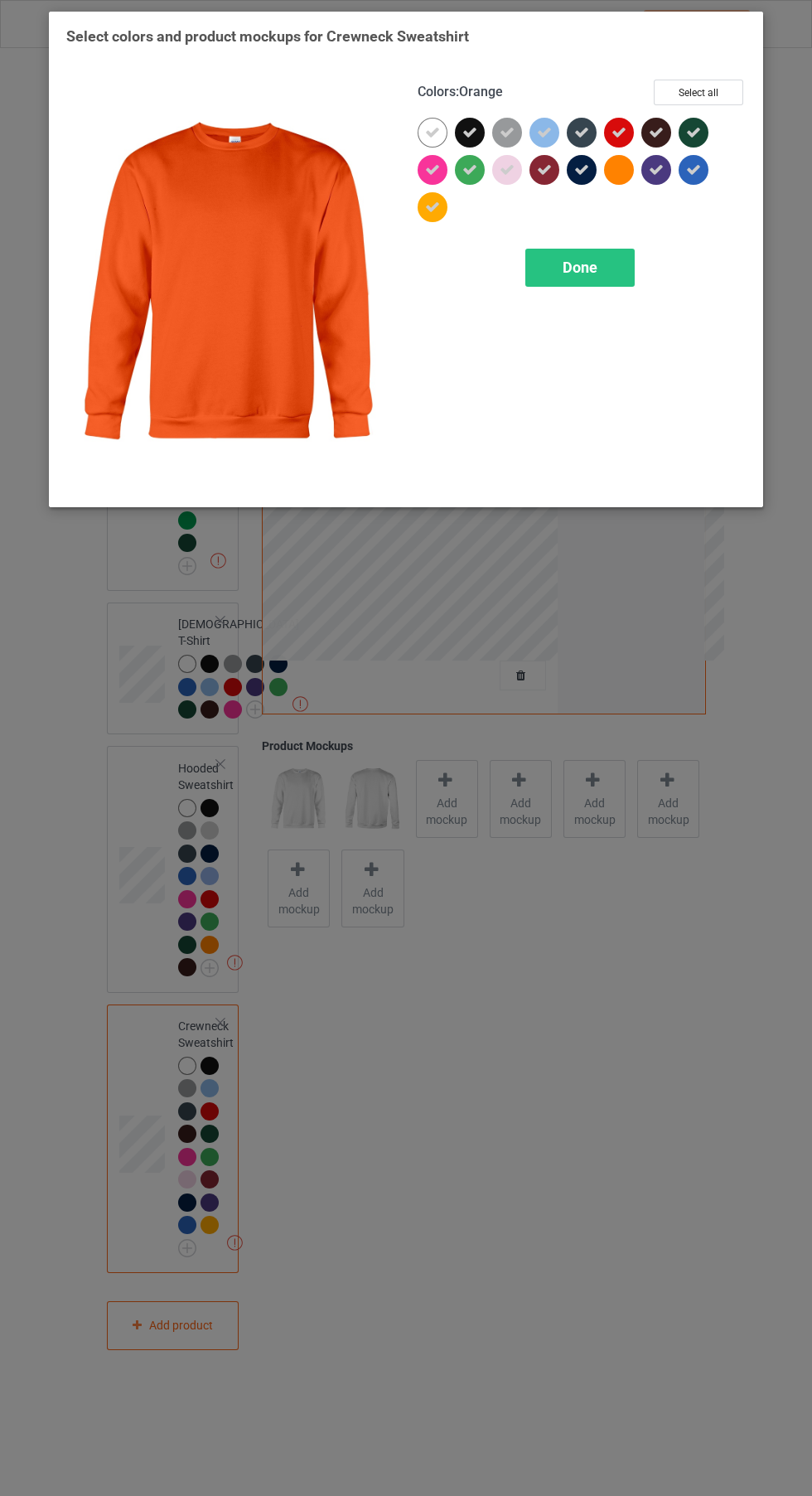
click at [432, 207] on icon at bounding box center [432, 207] width 15 height 15
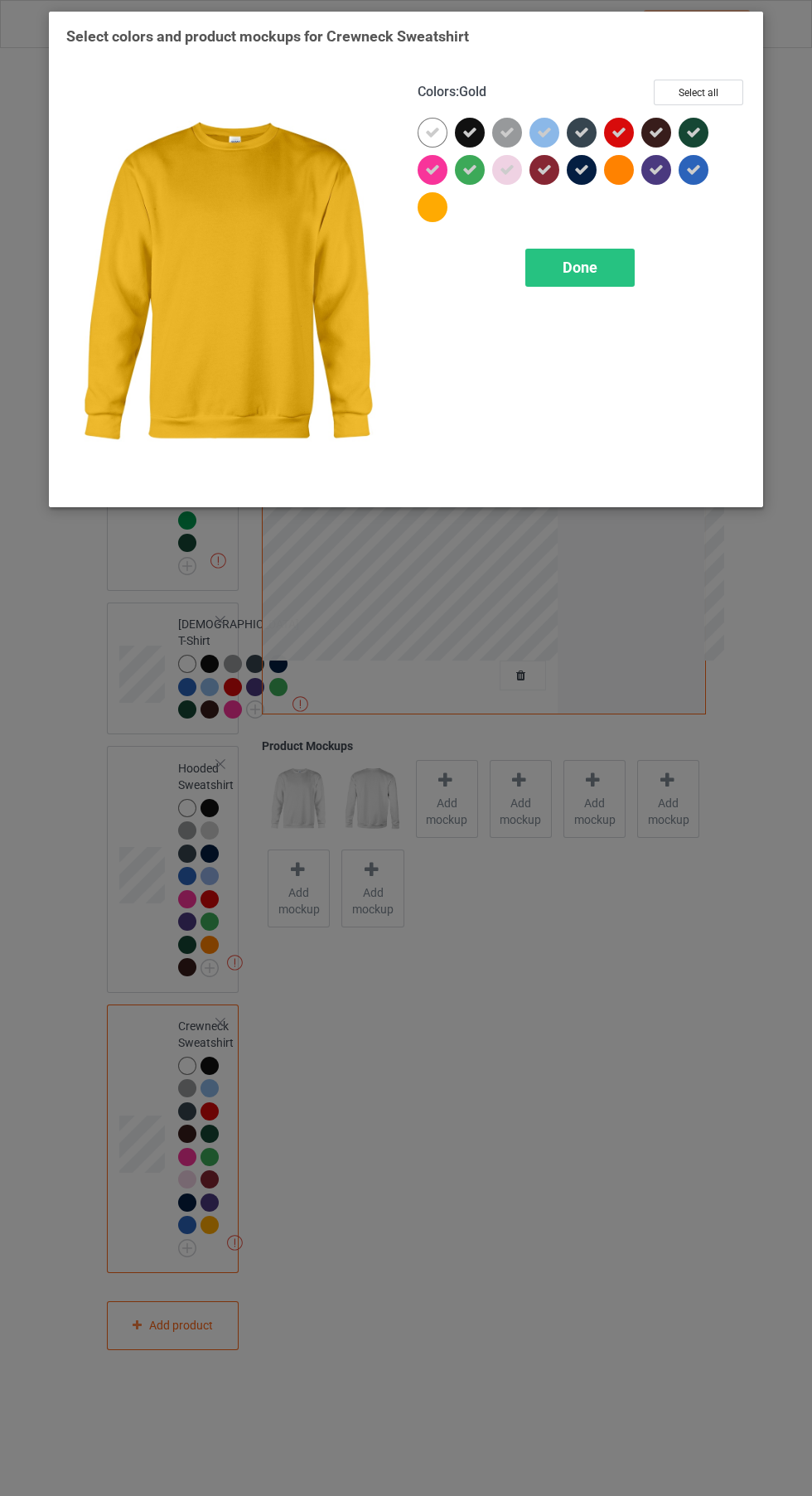
click at [509, 181] on div at bounding box center [507, 170] width 30 height 30
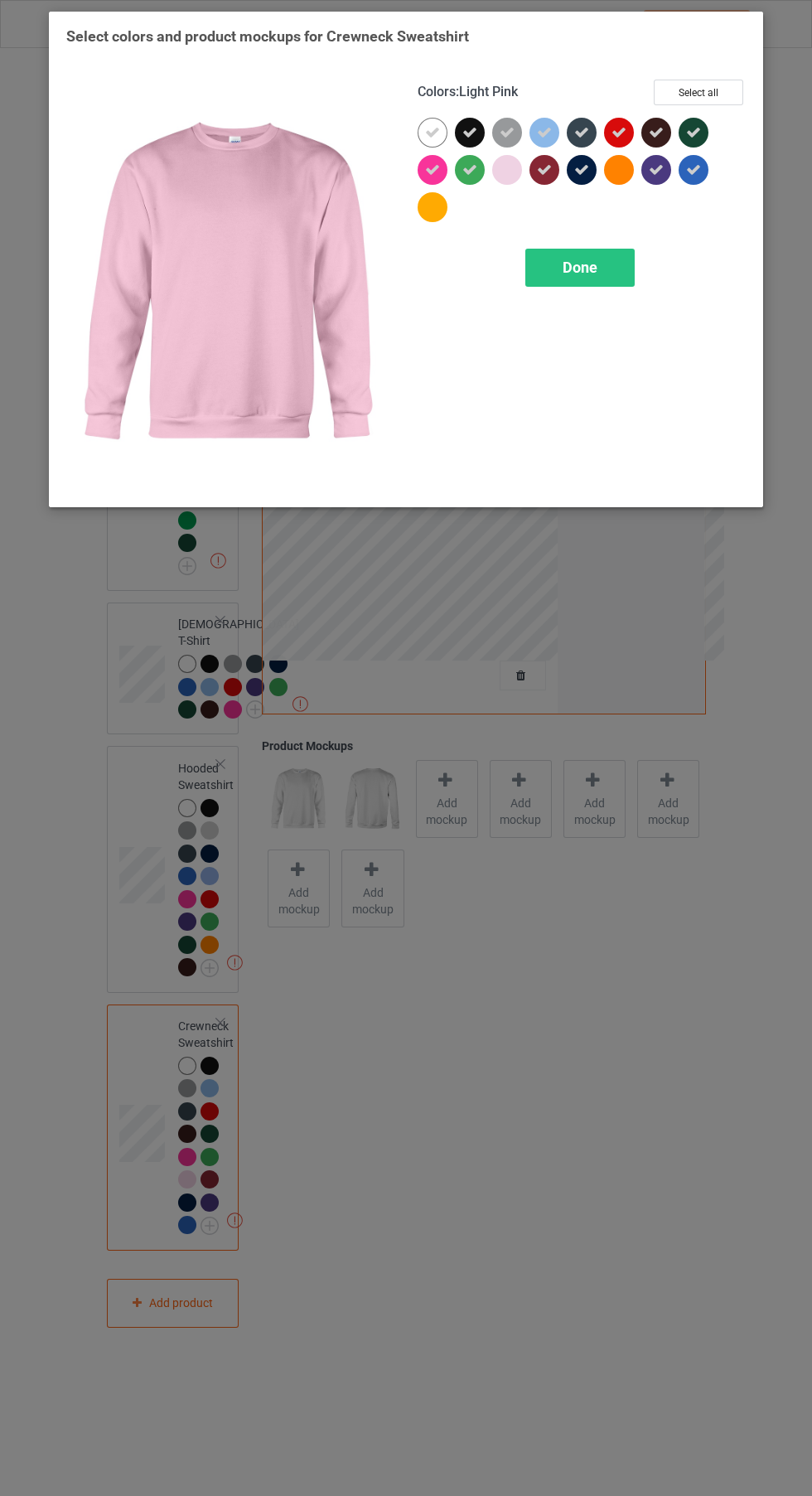
click at [551, 132] on icon at bounding box center [544, 133] width 15 height 15
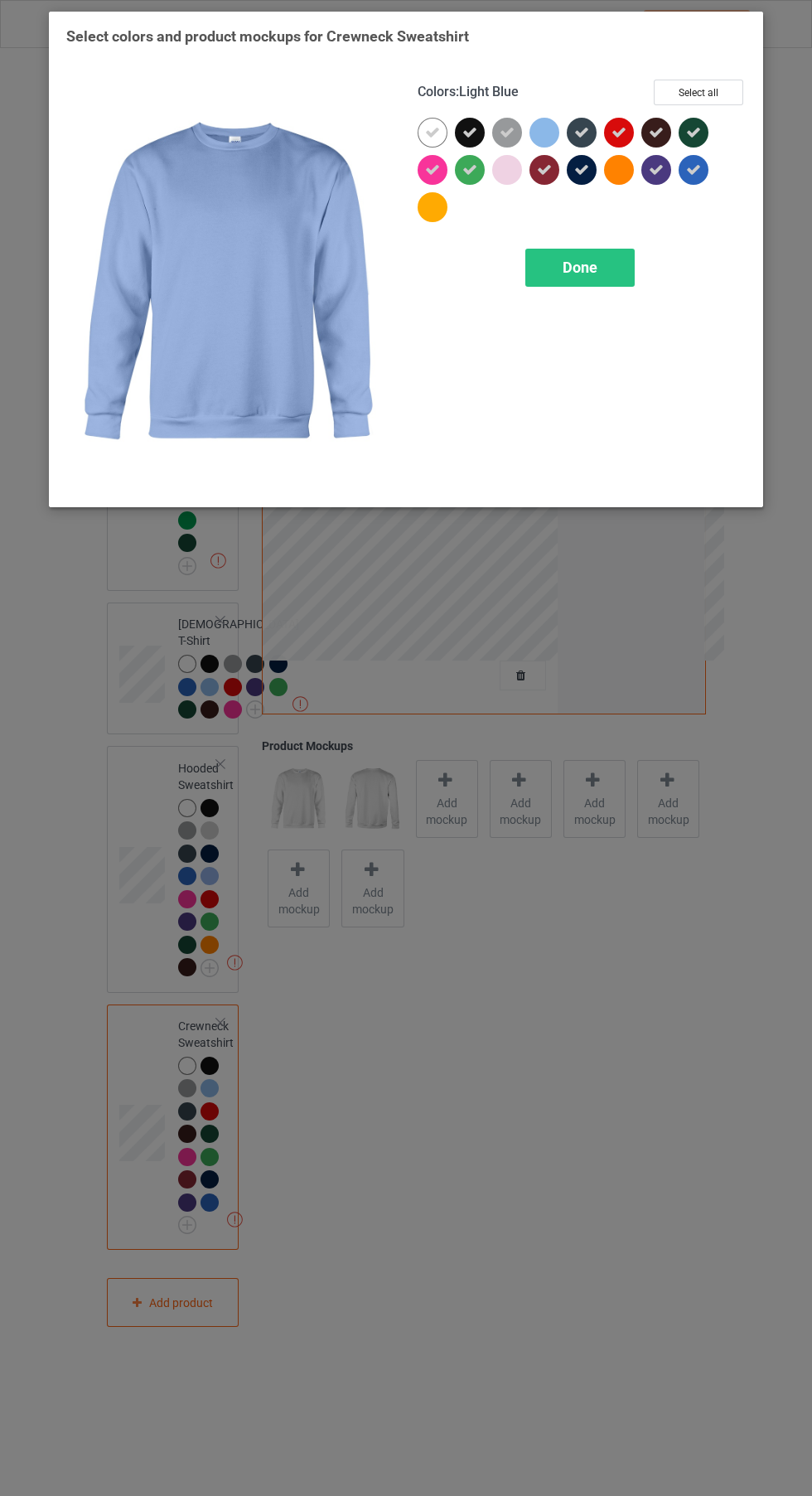
click at [618, 271] on div "Done" at bounding box center [579, 268] width 109 height 38
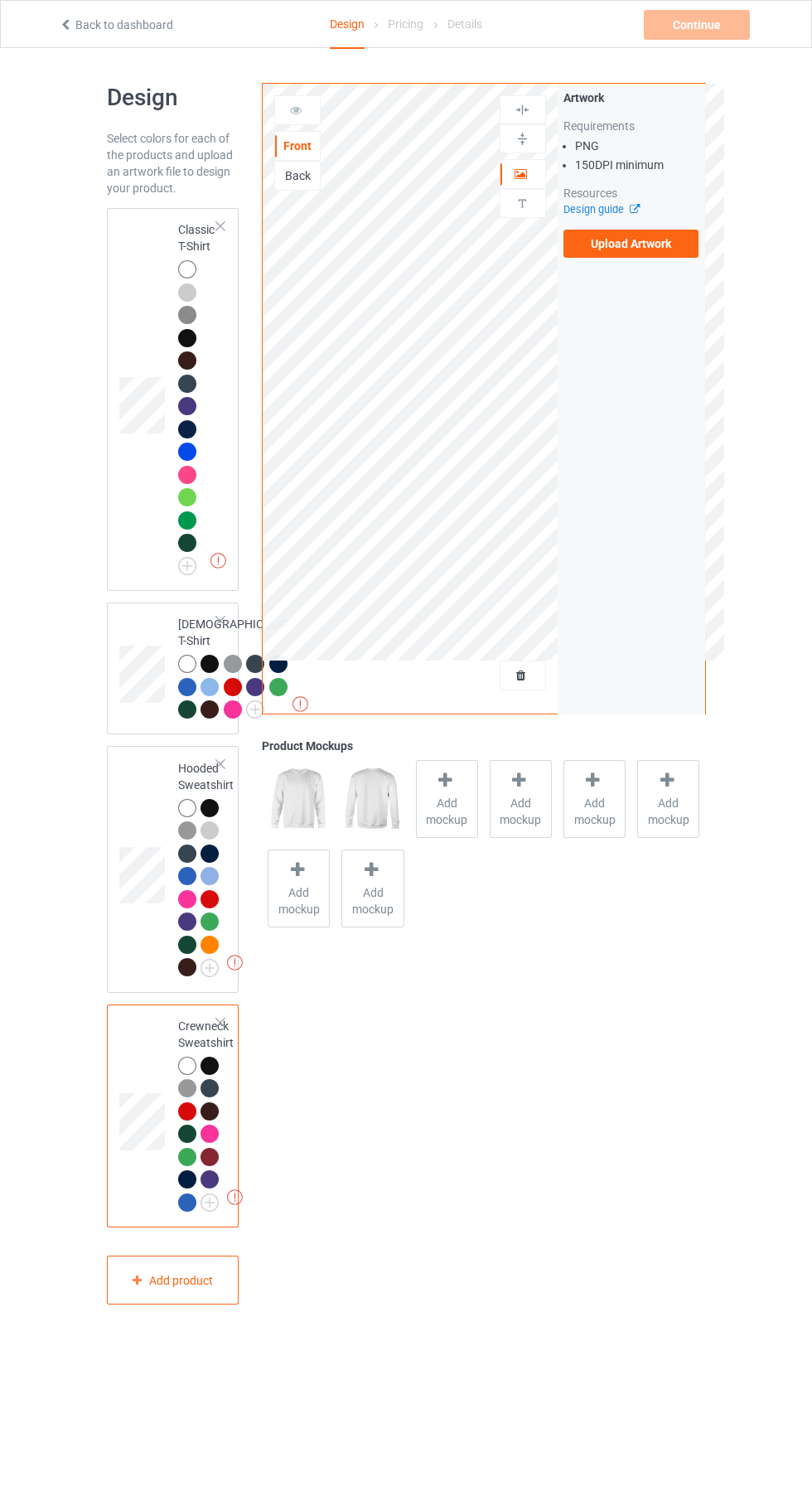
click at [651, 243] on label "Upload Artwork" at bounding box center [632, 243] width 136 height 28
click at [0, 0] on input "Upload Artwork" at bounding box center [0, 0] width 0 height 0
click at [657, 252] on label "Upload Artwork" at bounding box center [632, 243] width 136 height 28
click at [0, 0] on input "Upload Artwork" at bounding box center [0, 0] width 0 height 0
click at [306, 182] on div "Back" at bounding box center [298, 176] width 45 height 16
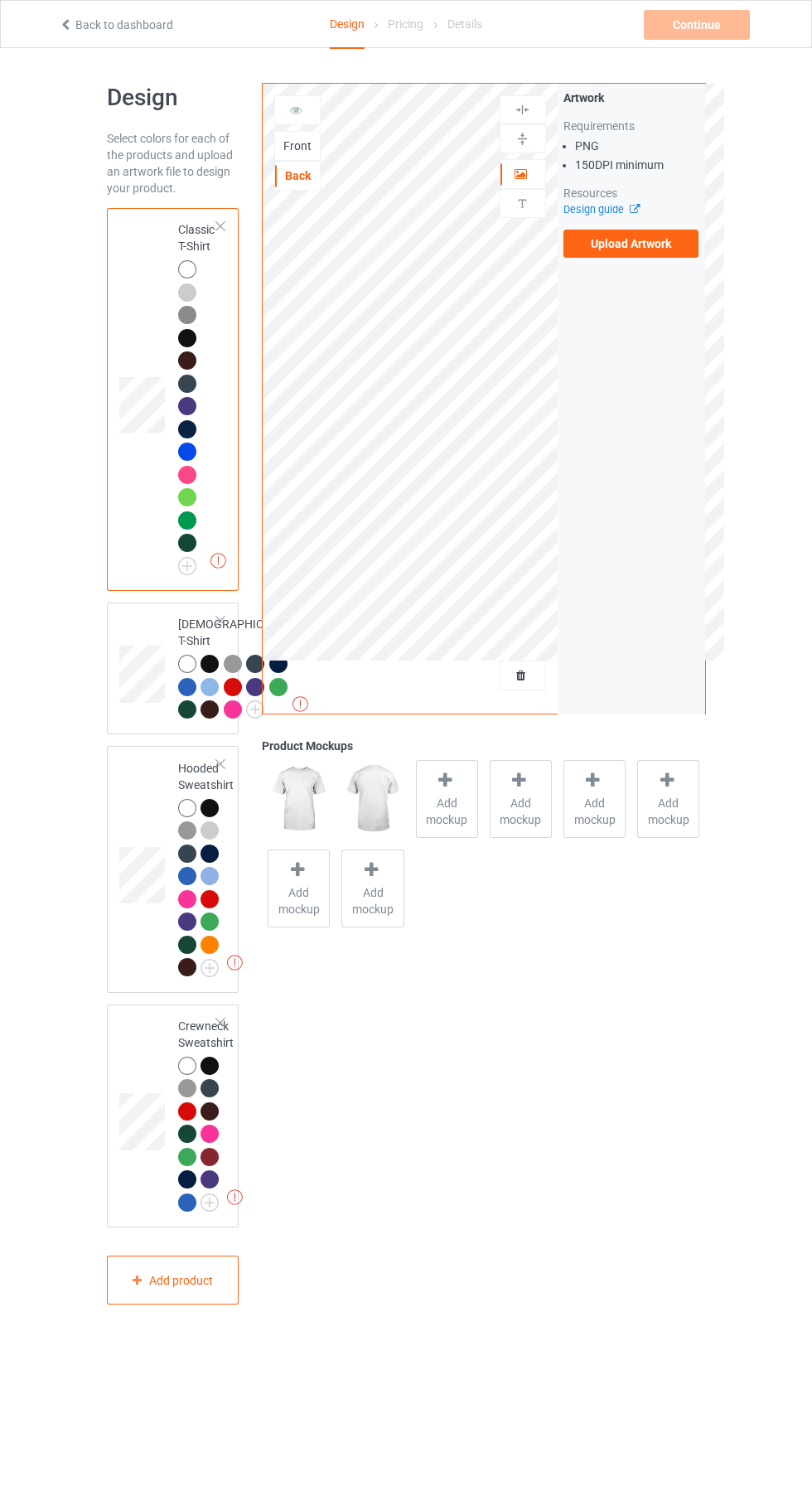
click at [669, 242] on label "Upload Artwork" at bounding box center [632, 243] width 136 height 28
click at [0, 0] on input "Upload Artwork" at bounding box center [0, 0] width 0 height 0
click at [667, 248] on label "Upload Artwork" at bounding box center [632, 243] width 136 height 28
click at [0, 0] on input "Upload Artwork" at bounding box center [0, 0] width 0 height 0
click at [676, 246] on label "Upload Artwork" at bounding box center [632, 243] width 136 height 28
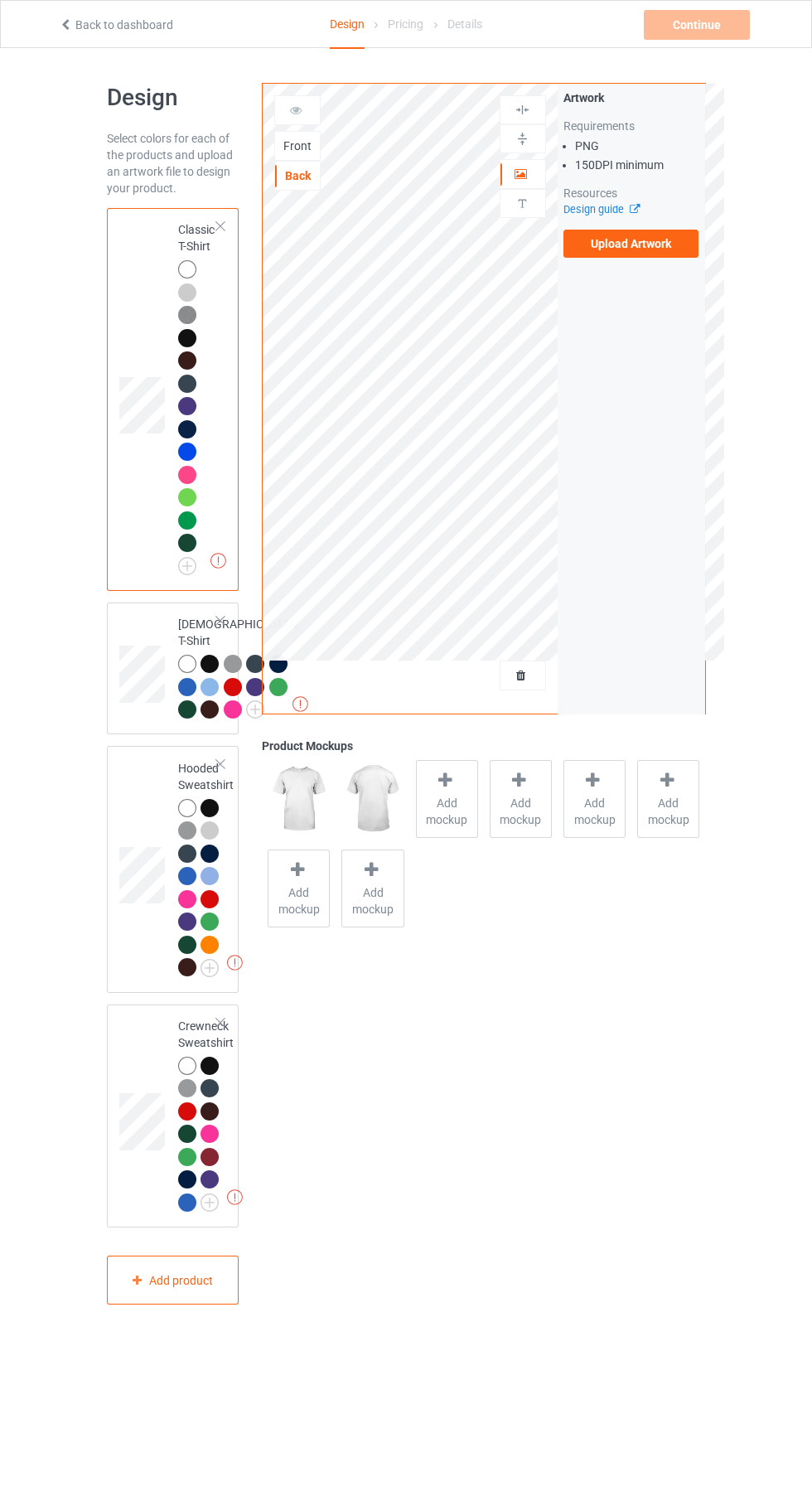
click at [0, 0] on input "Upload Artwork" at bounding box center [0, 0] width 0 height 0
click at [642, 243] on label "Upload Artwork" at bounding box center [632, 243] width 136 height 28
click at [0, 0] on input "Upload Artwork" at bounding box center [0, 0] width 0 height 0
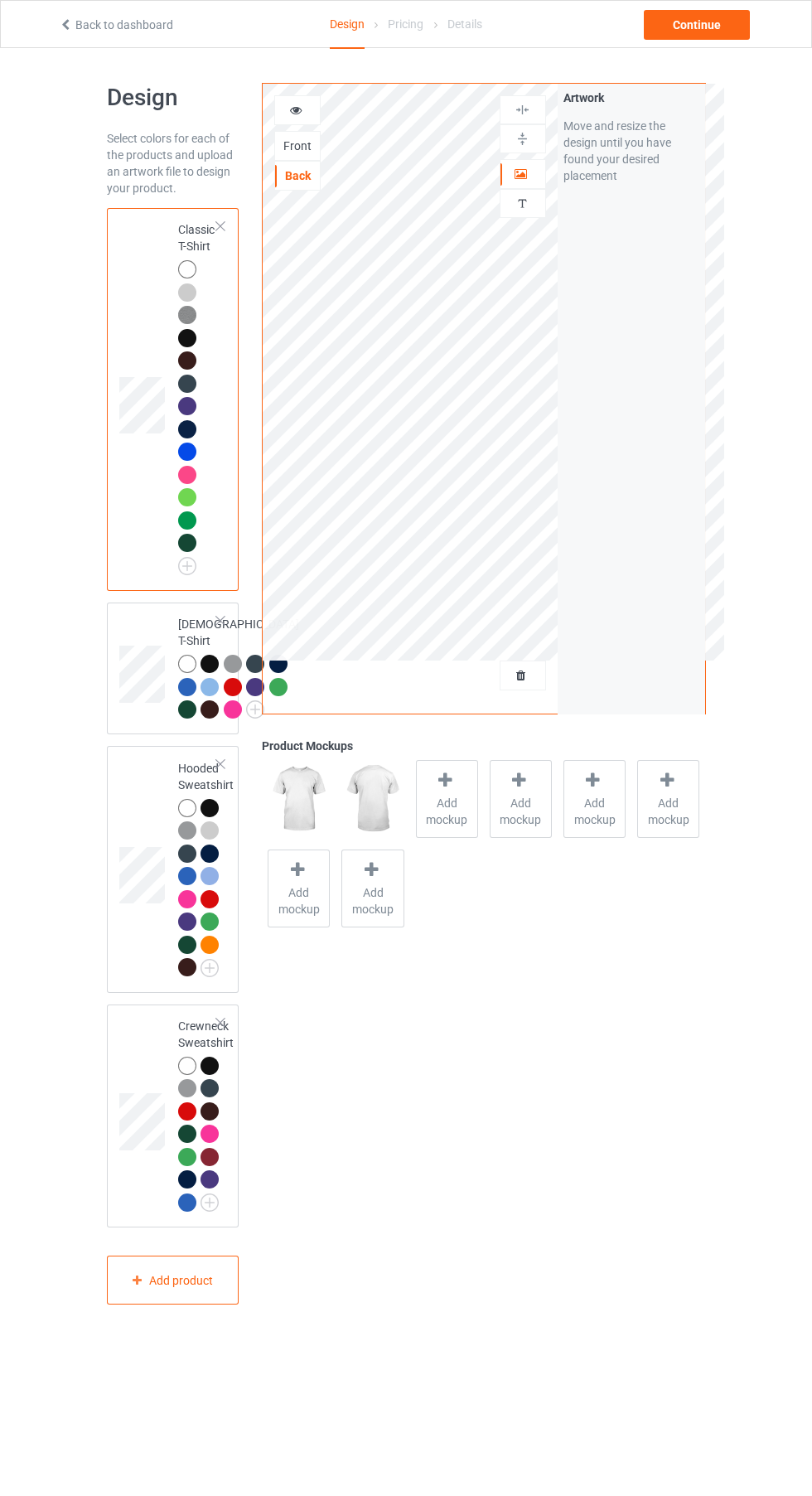
click at [298, 103] on icon at bounding box center [297, 107] width 14 height 12
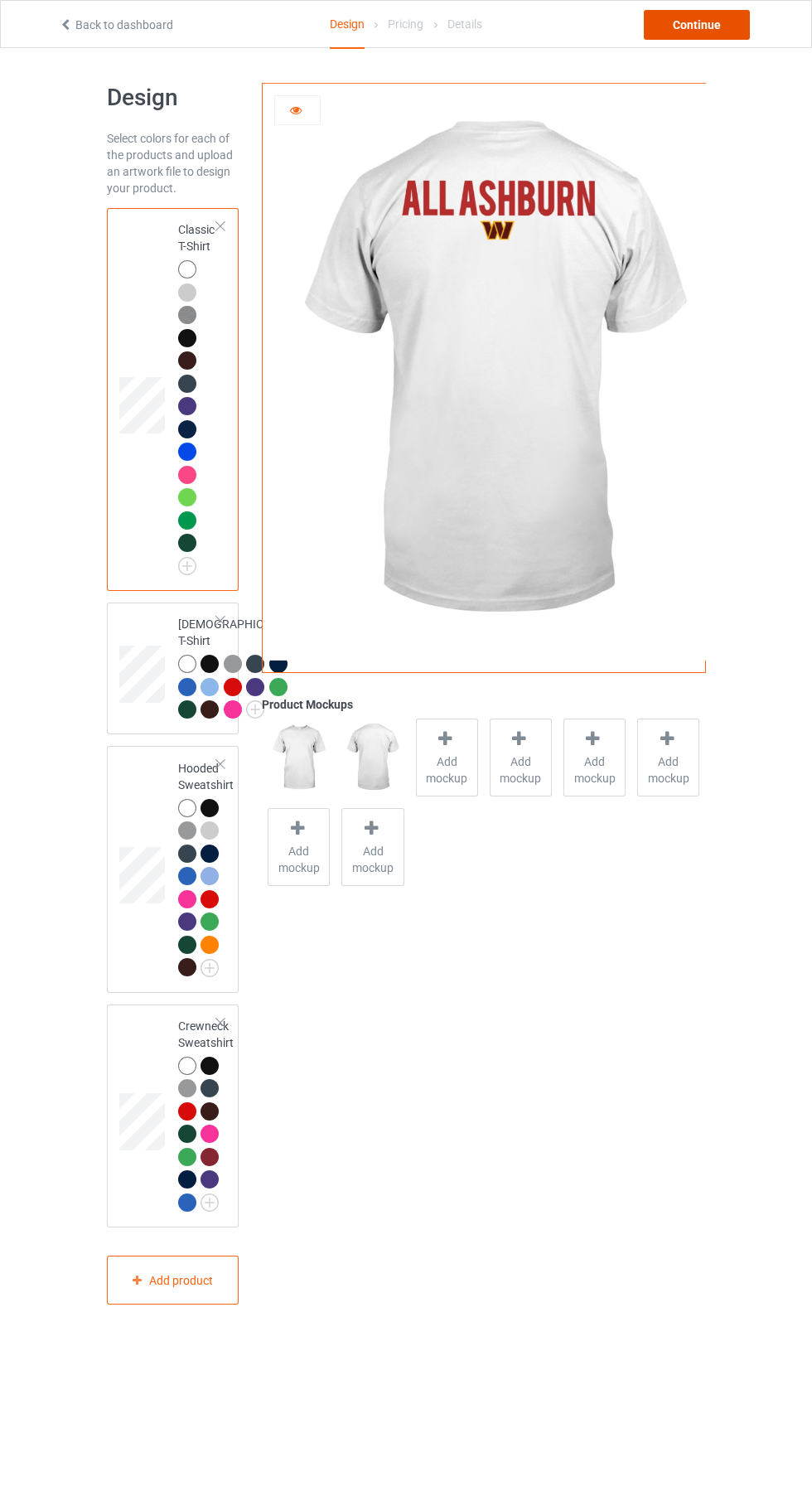
click at [722, 34] on div "Continue" at bounding box center [697, 24] width 106 height 30
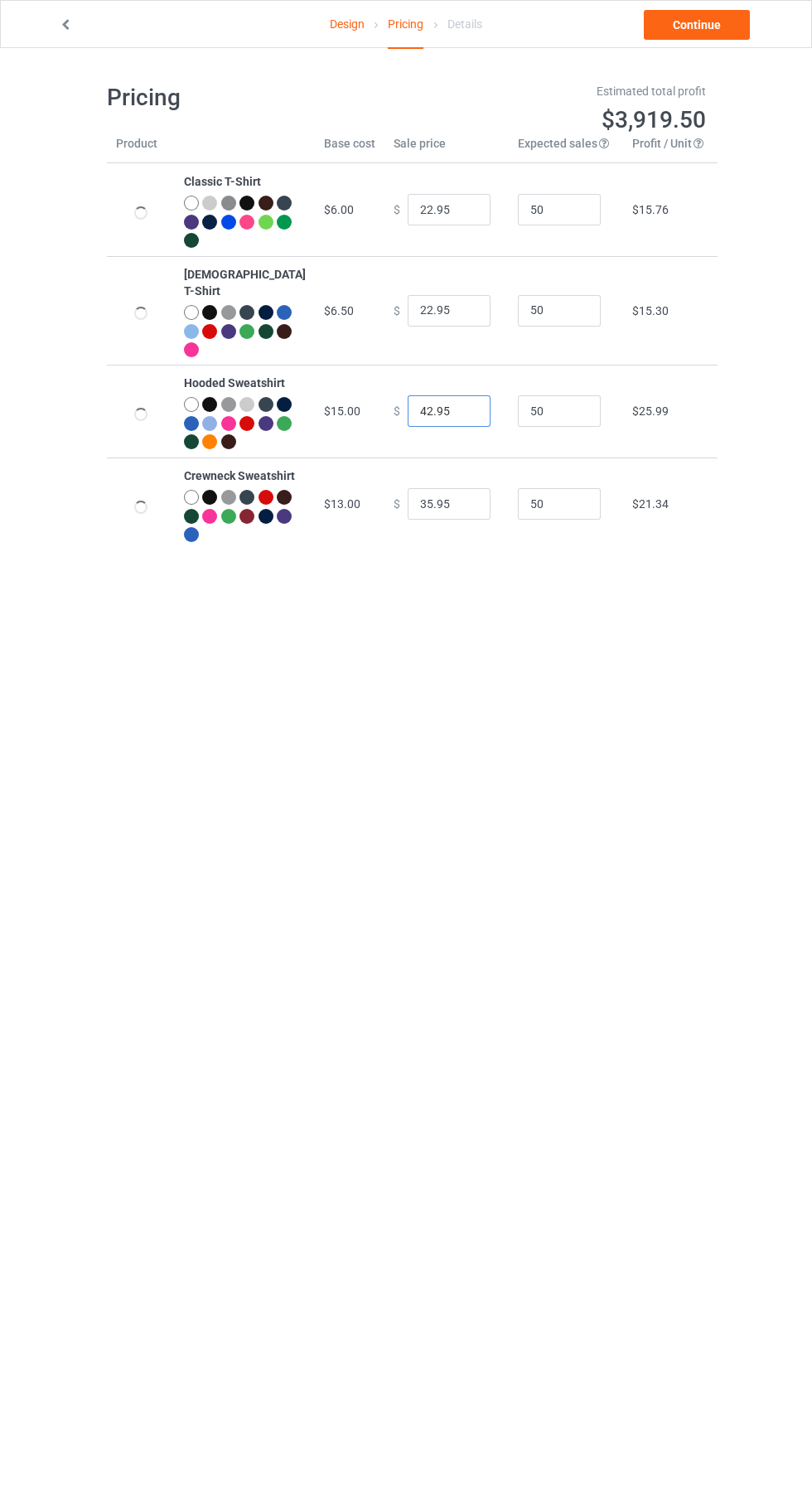
click at [408, 397] on input "42.95" at bounding box center [449, 411] width 83 height 32
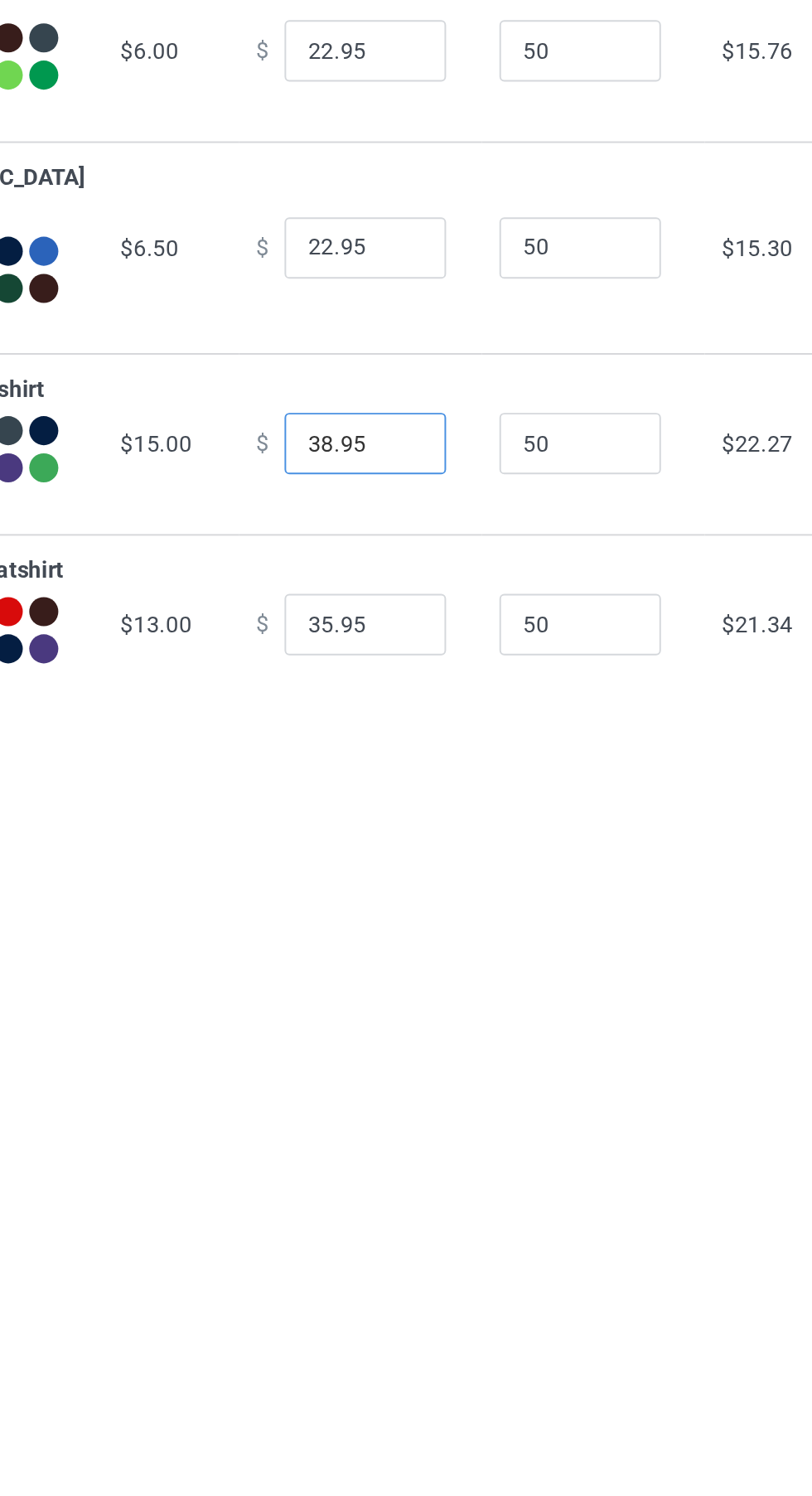
type input "38.95"
click at [410, 498] on input "35.95" at bounding box center [449, 503] width 83 height 32
type input "34.95"
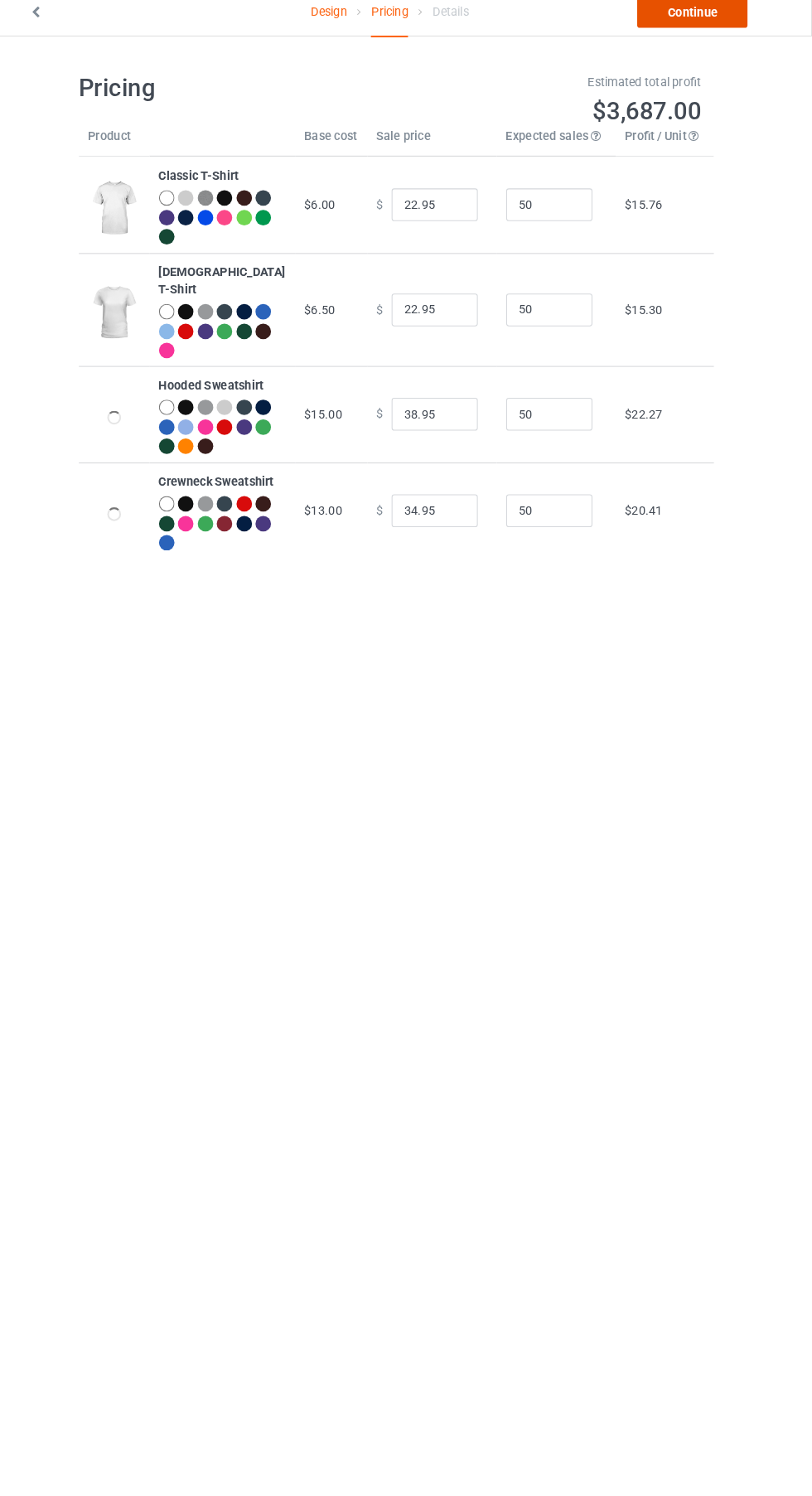
click at [724, 31] on link "Continue" at bounding box center [697, 24] width 106 height 30
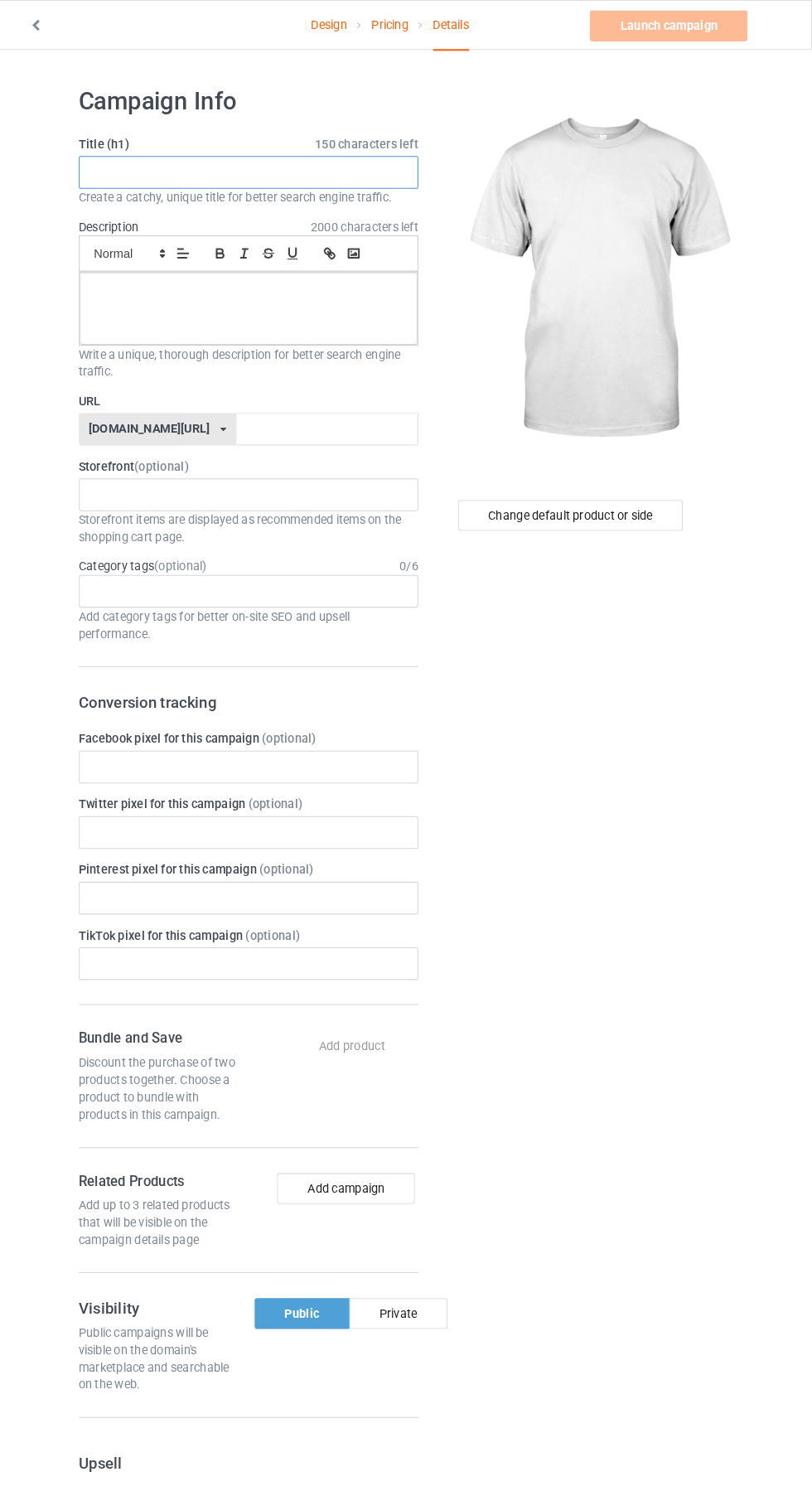
click at [386, 171] on input "text" at bounding box center [270, 165] width 327 height 32
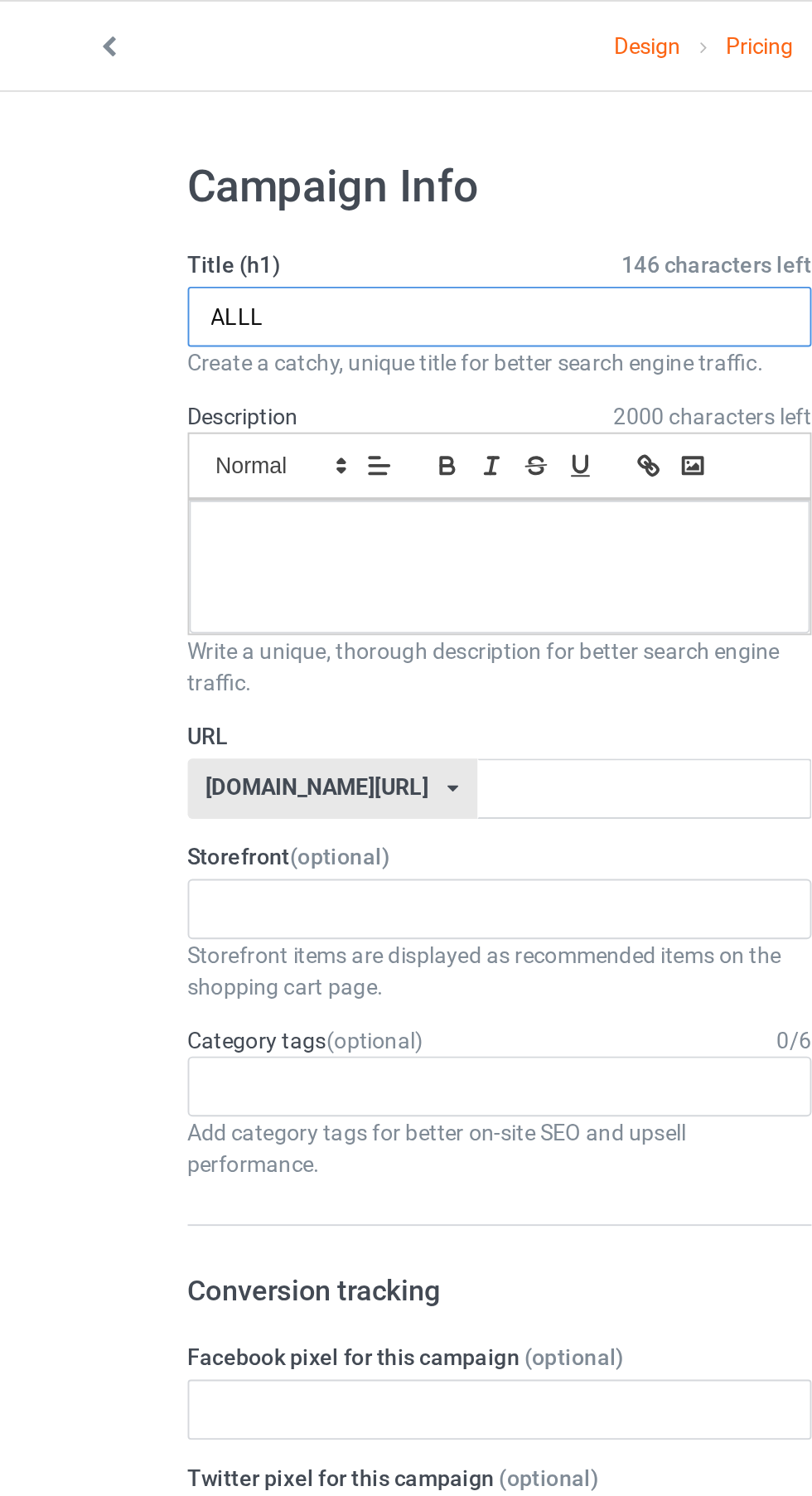
click at [189, 169] on input "ALLL" at bounding box center [270, 165] width 327 height 32
type input "ALL ASHBURN"
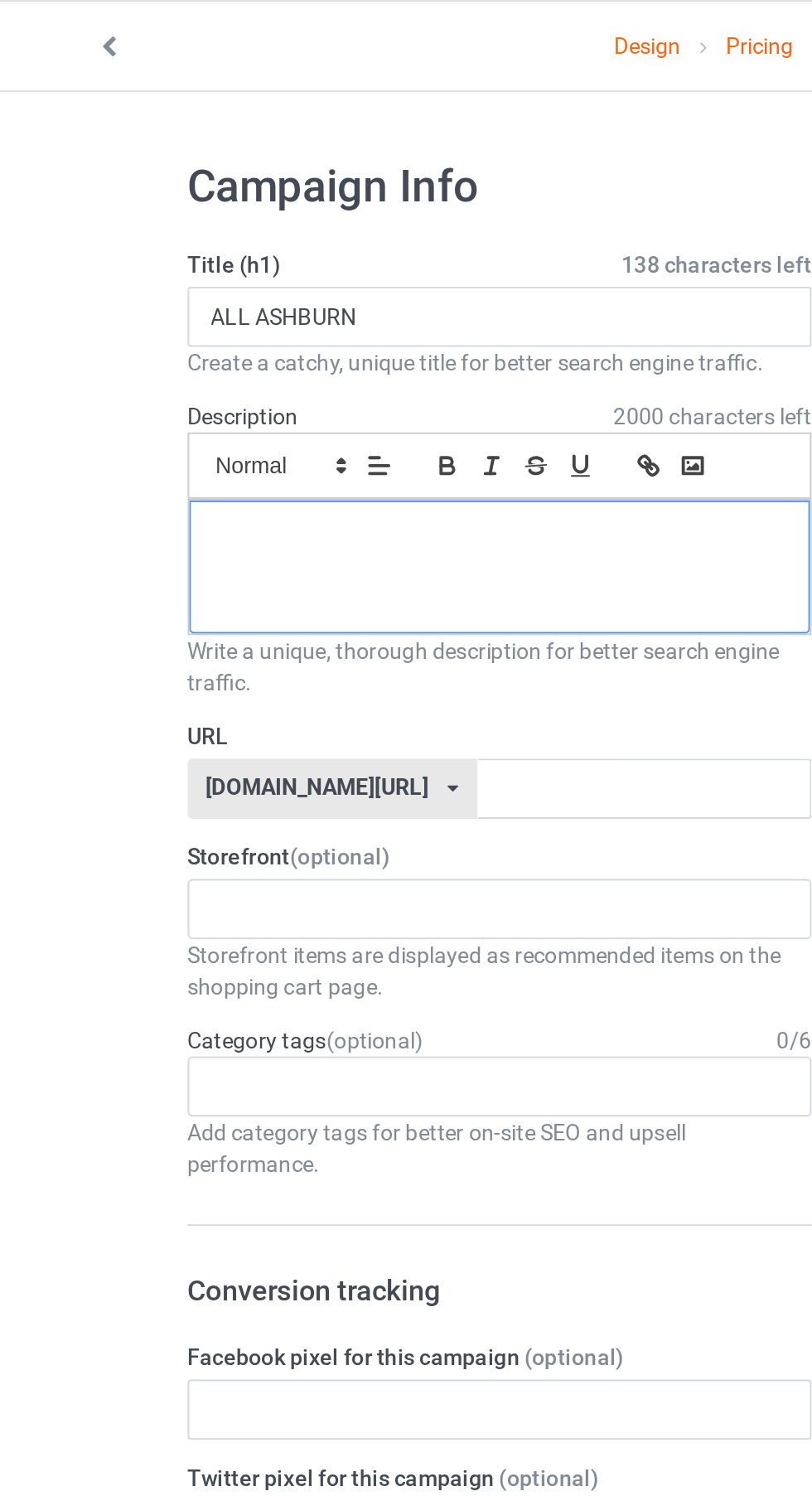
click at [296, 301] on div at bounding box center [270, 296] width 325 height 69
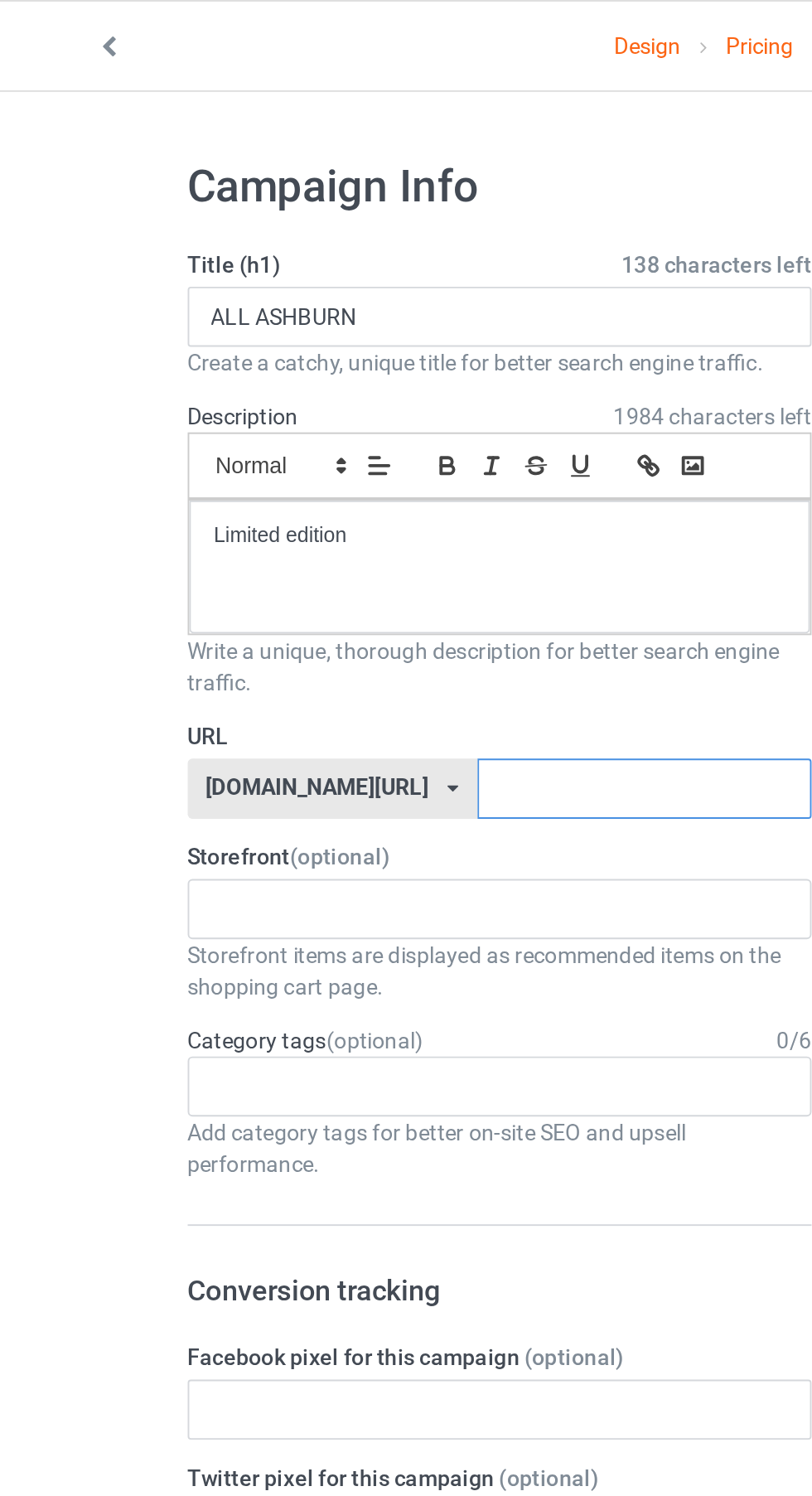
click at [302, 419] on input "text" at bounding box center [346, 412] width 175 height 32
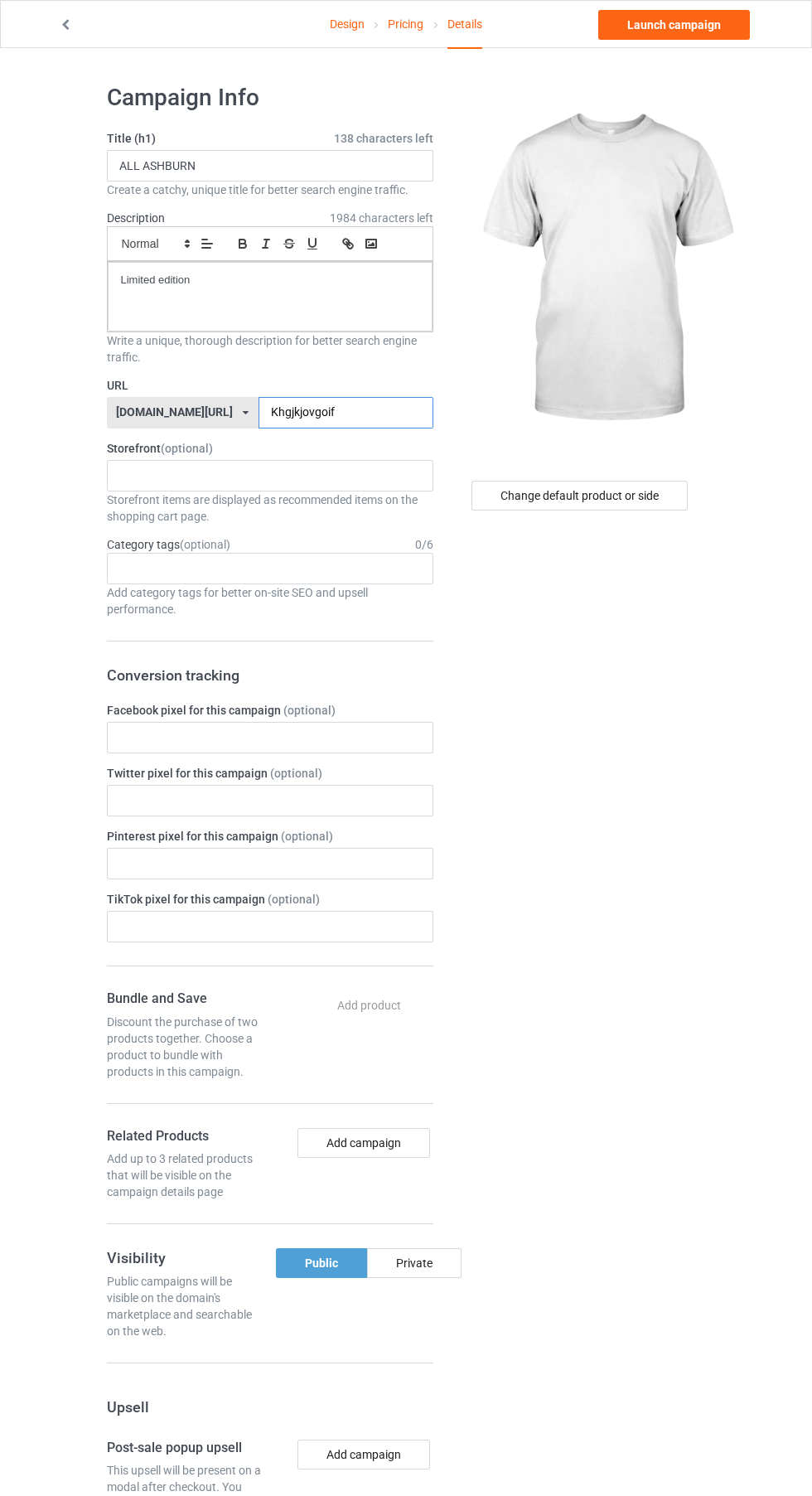
type input "Khgjkjovgoif"
click at [624, 503] on div "Change default product or side" at bounding box center [580, 495] width 217 height 30
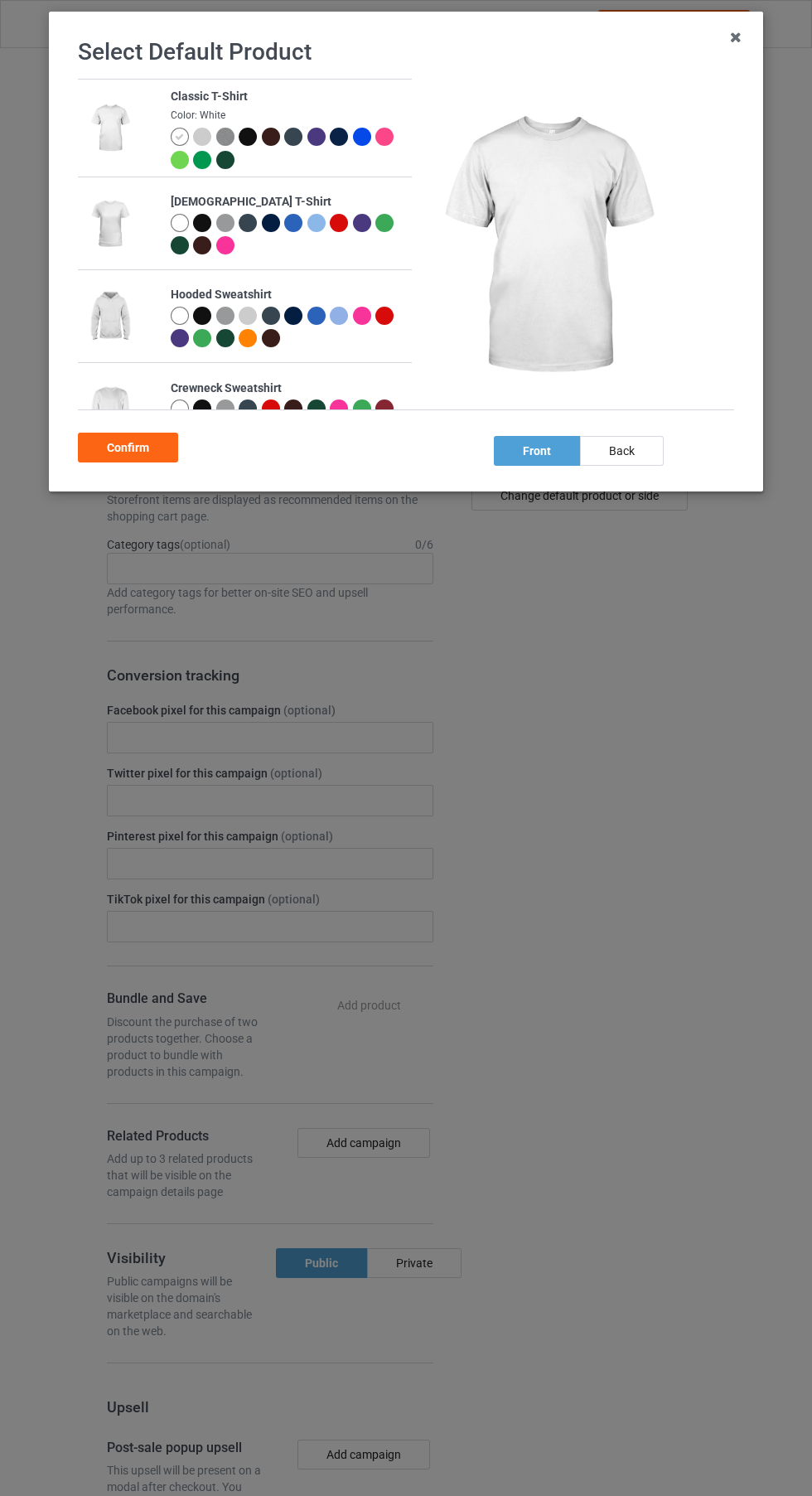
click at [624, 448] on div "back" at bounding box center [622, 450] width 84 height 30
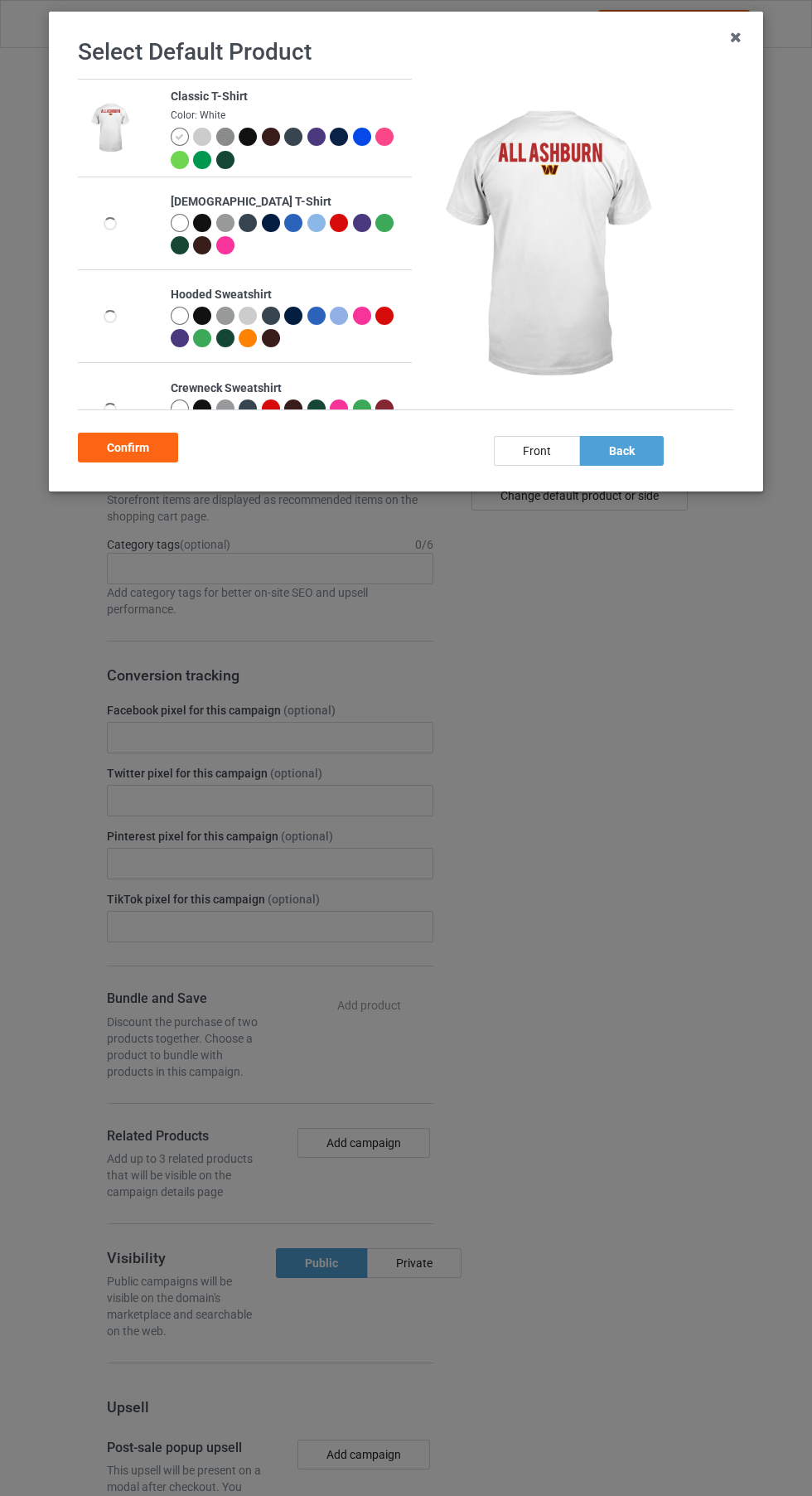
click at [139, 453] on div "Confirm" at bounding box center [127, 447] width 100 height 30
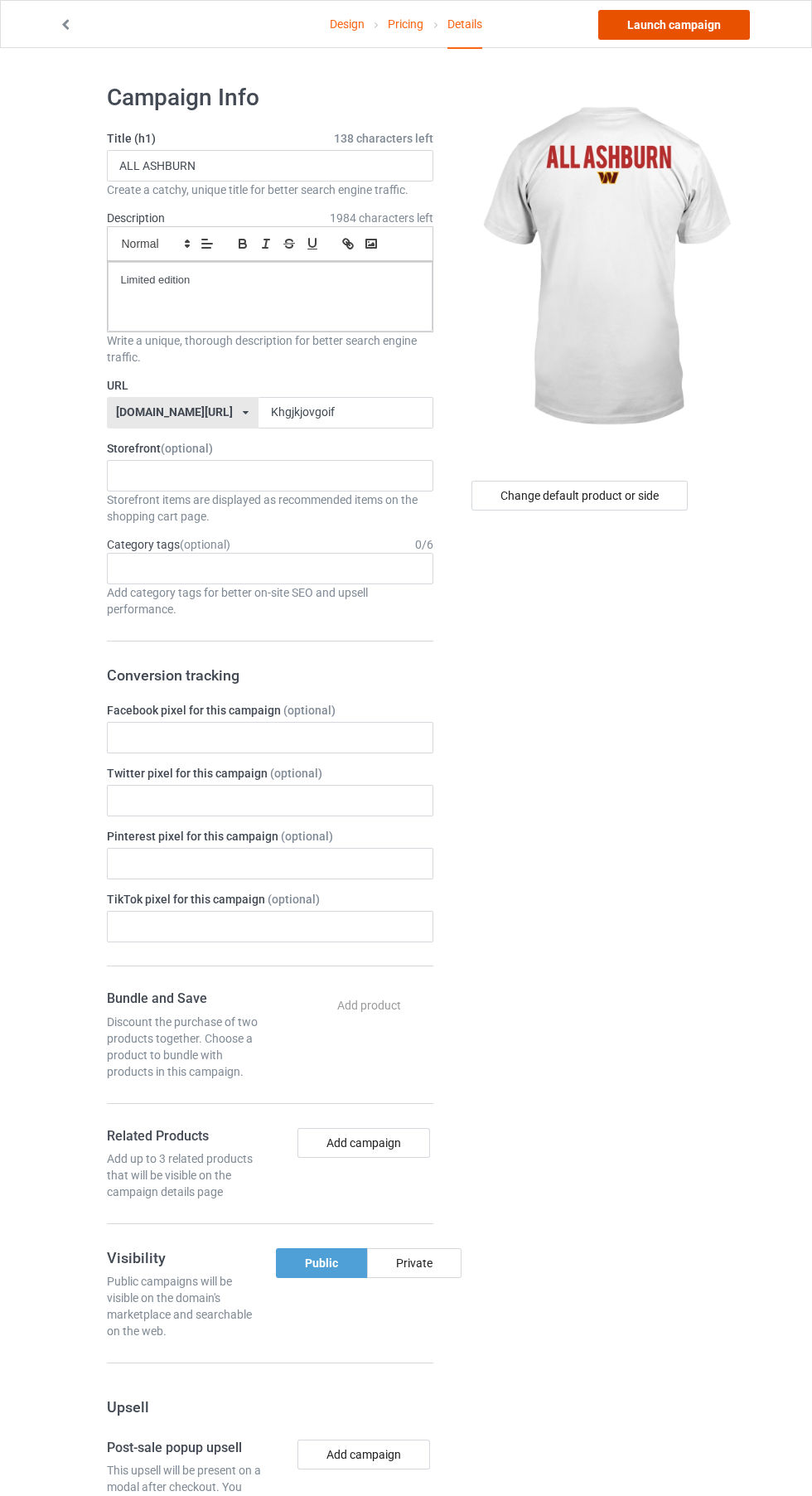
click at [698, 20] on link "Launch campaign" at bounding box center [674, 24] width 152 height 30
